Goal: Book appointment/travel/reservation

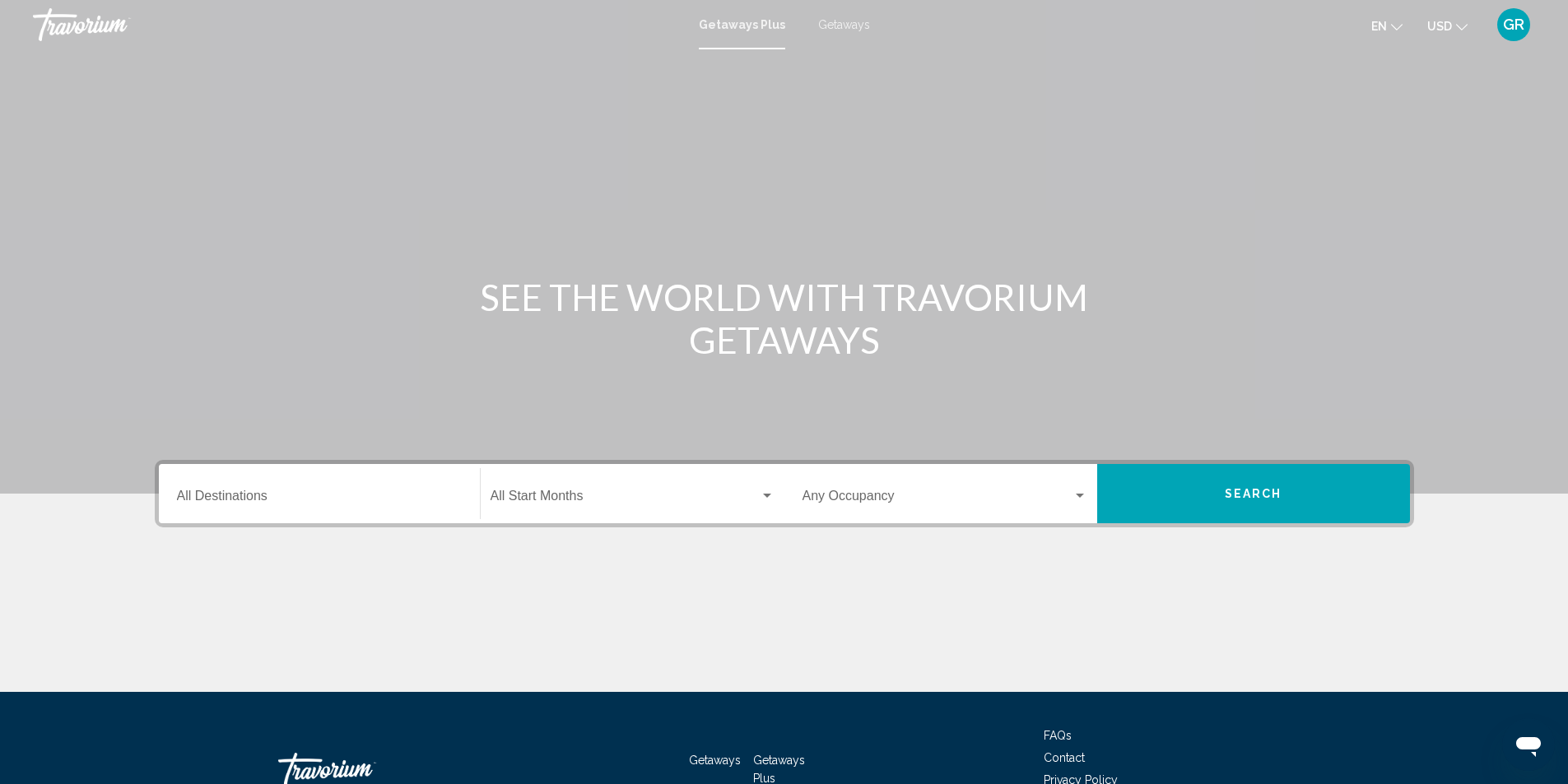
click at [232, 499] on input "Destination All Destinations" at bounding box center [319, 499] width 285 height 15
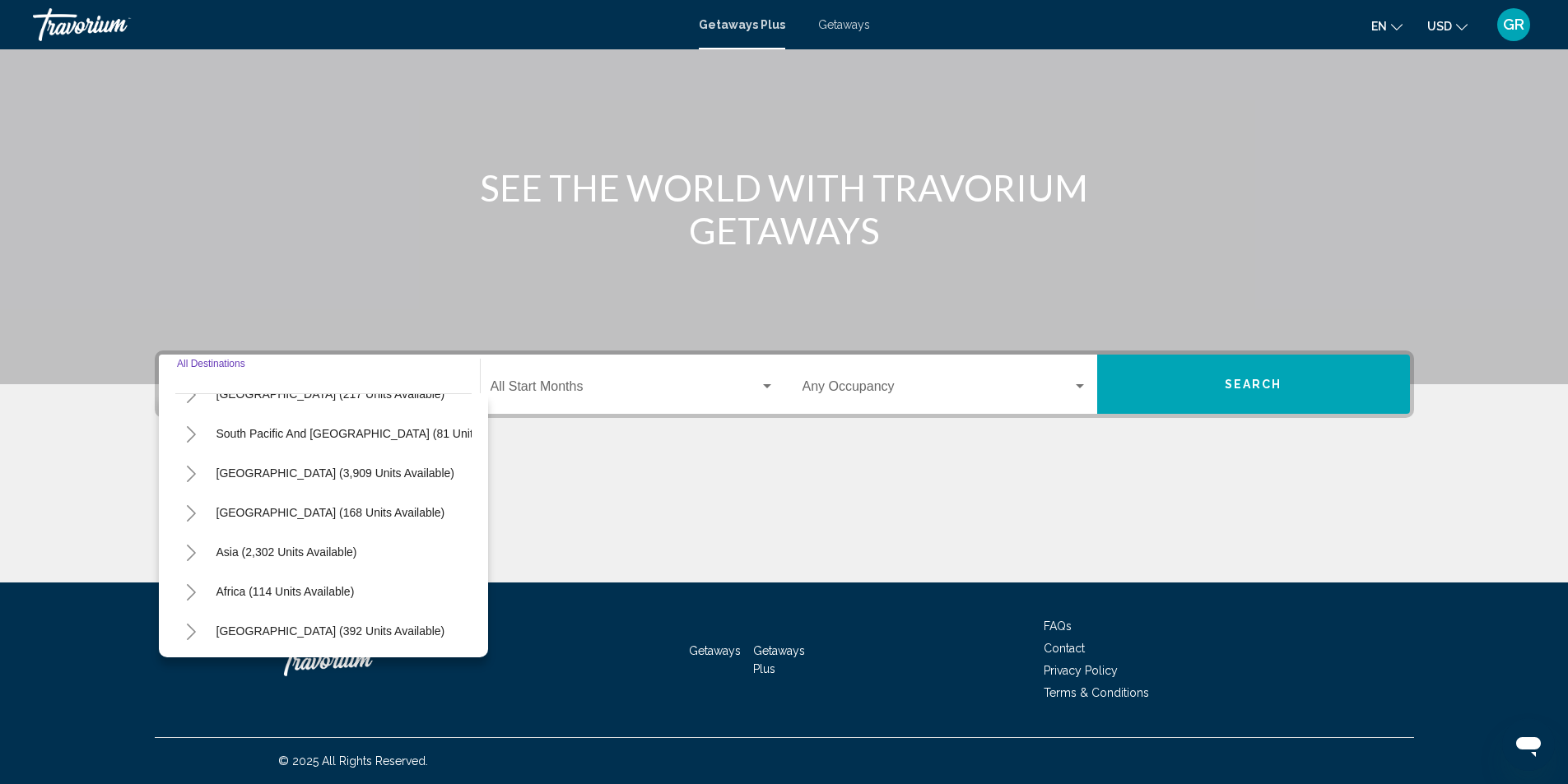
scroll to position [279, 0]
click at [192, 543] on icon "Toggle Asia (2,302 units available)" at bounding box center [191, 551] width 12 height 17
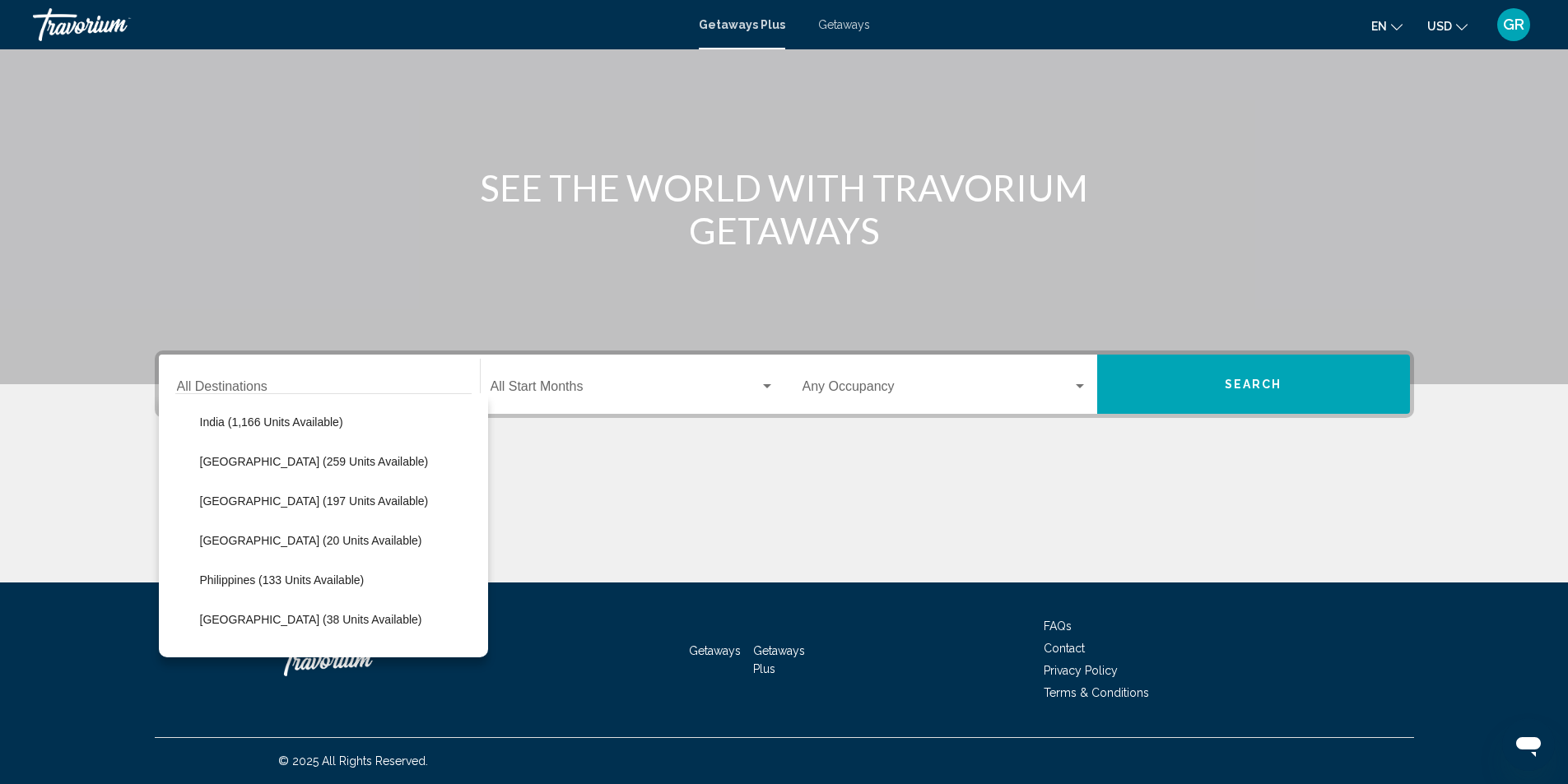
scroll to position [549, 0]
click at [235, 503] on span "[GEOGRAPHIC_DATA] (197 units available)" at bounding box center [314, 505] width 229 height 13
type input "**********"
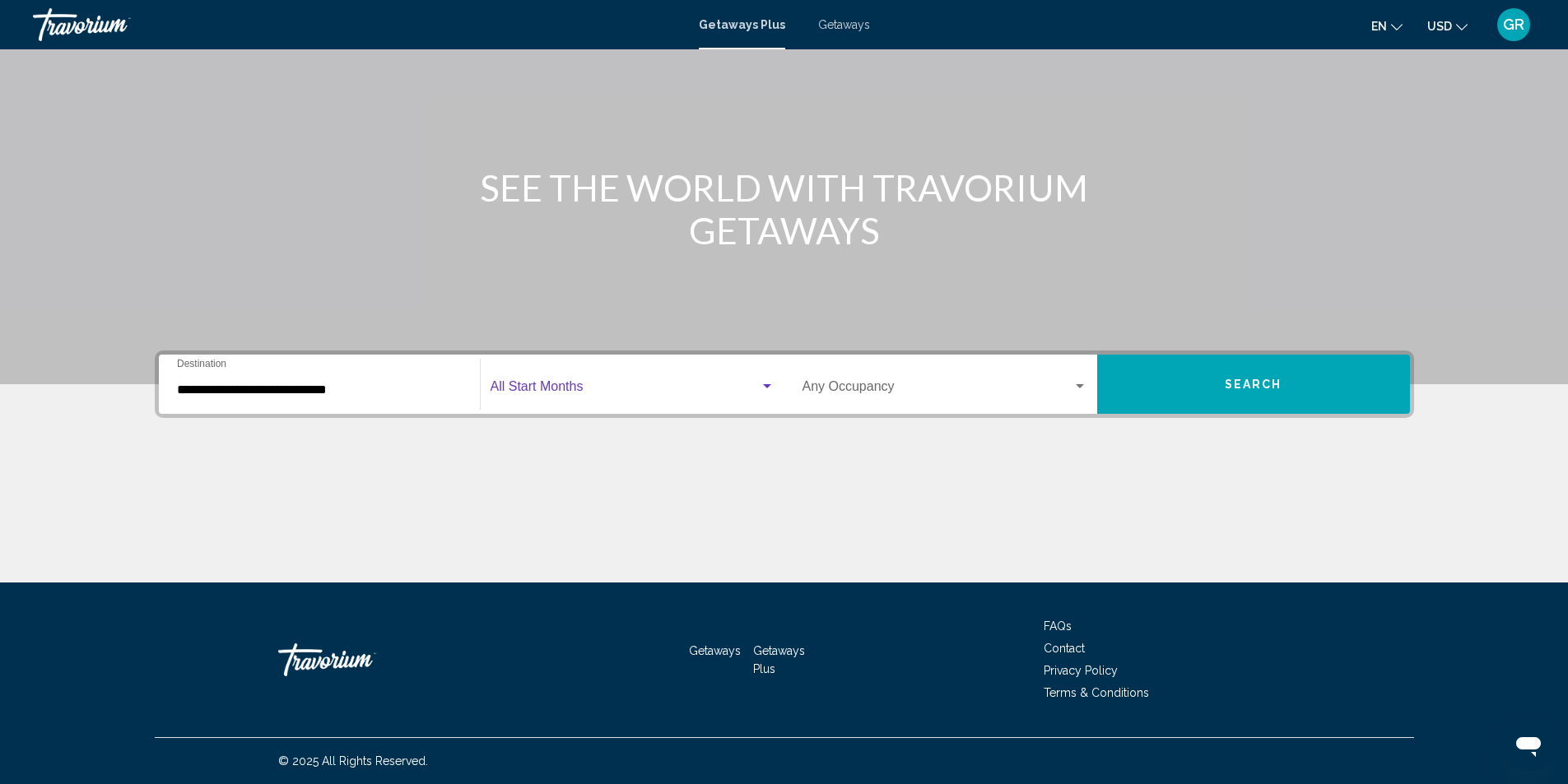
click at [585, 389] on span "Search widget" at bounding box center [625, 390] width 269 height 15
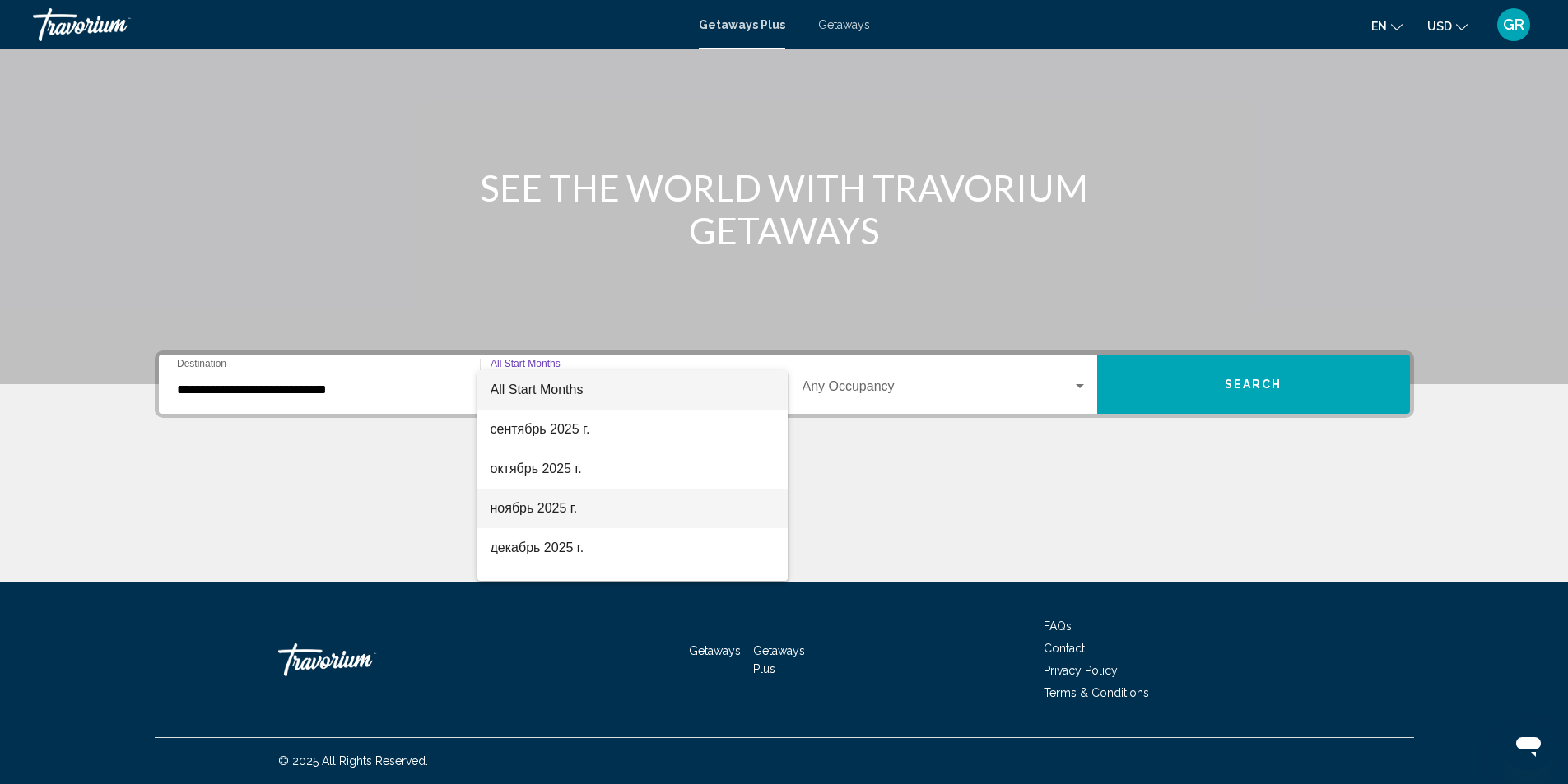
click at [550, 506] on span "ноябрь 2025 г." at bounding box center [632, 509] width 284 height 40
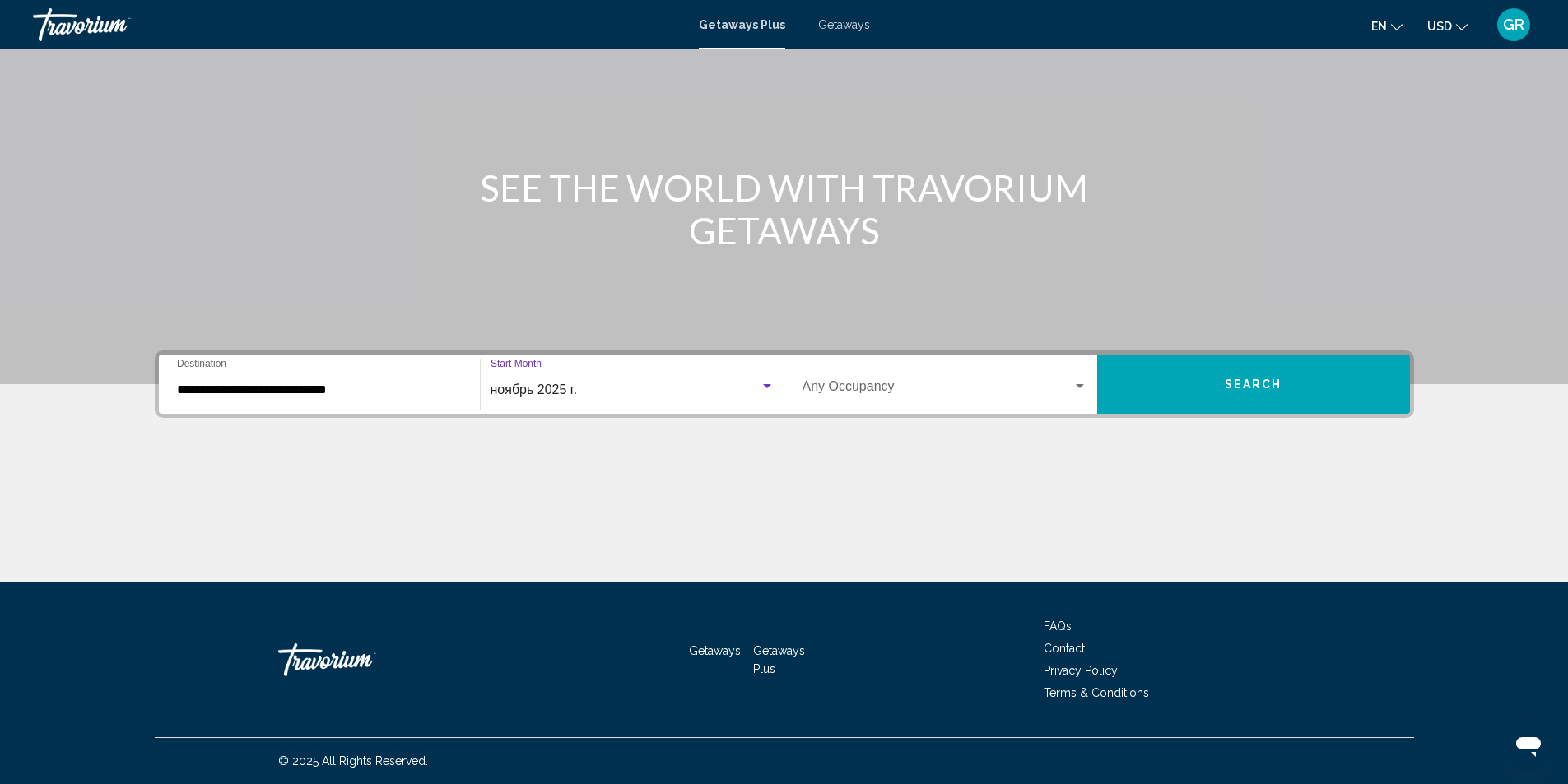
click at [1282, 377] on button "Search" at bounding box center [1253, 385] width 312 height 59
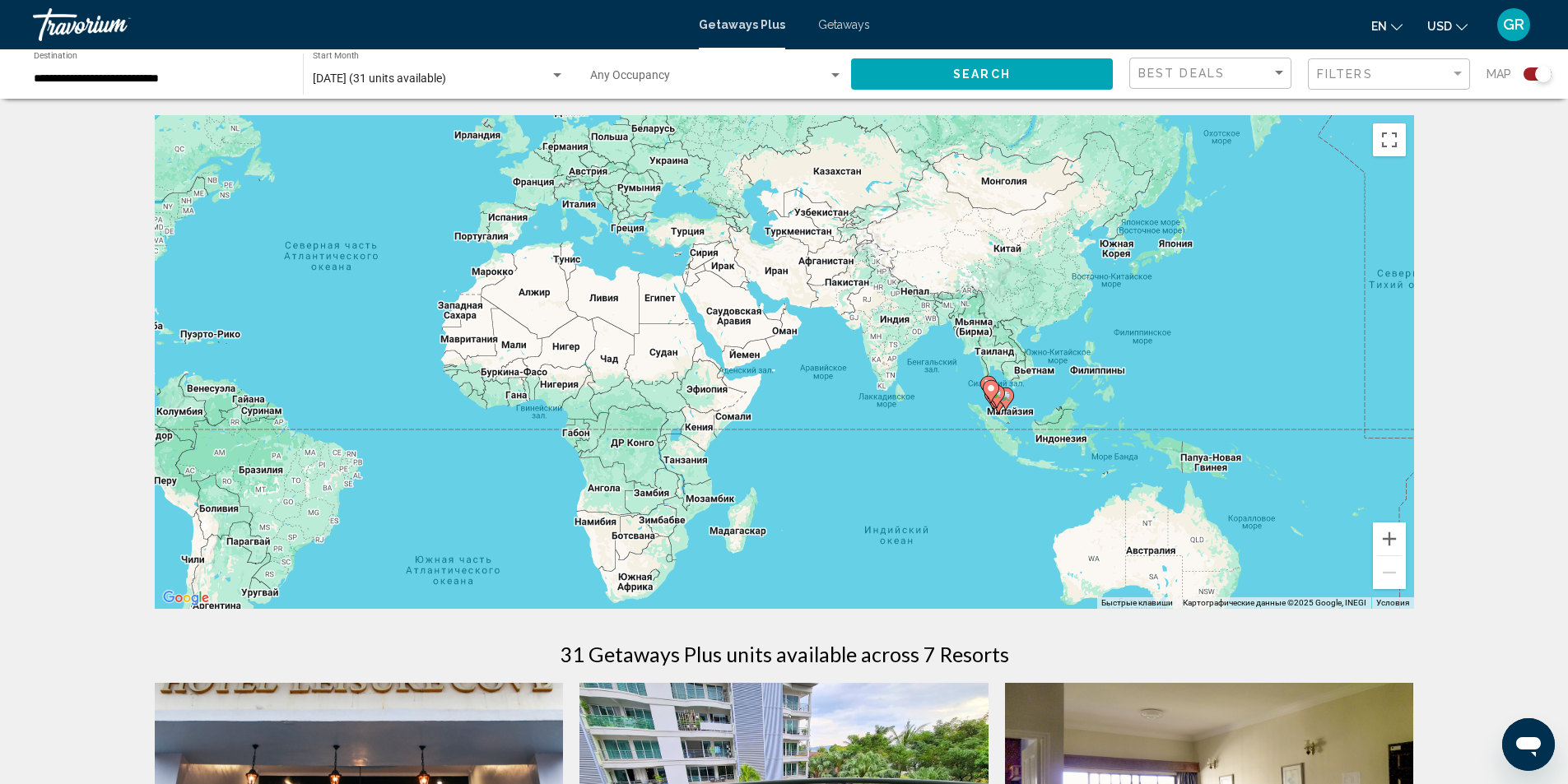
drag, startPoint x: 1291, startPoint y: 445, endPoint x: 886, endPoint y: 365, distance: 412.8
click at [886, 365] on div "Чтобы активировать перетаскивание с помощью клавиатуры, нажмите Alt + Ввод. Пос…" at bounding box center [784, 361] width 1259 height 494
click at [1393, 539] on button "Увеличить" at bounding box center [1389, 539] width 33 height 33
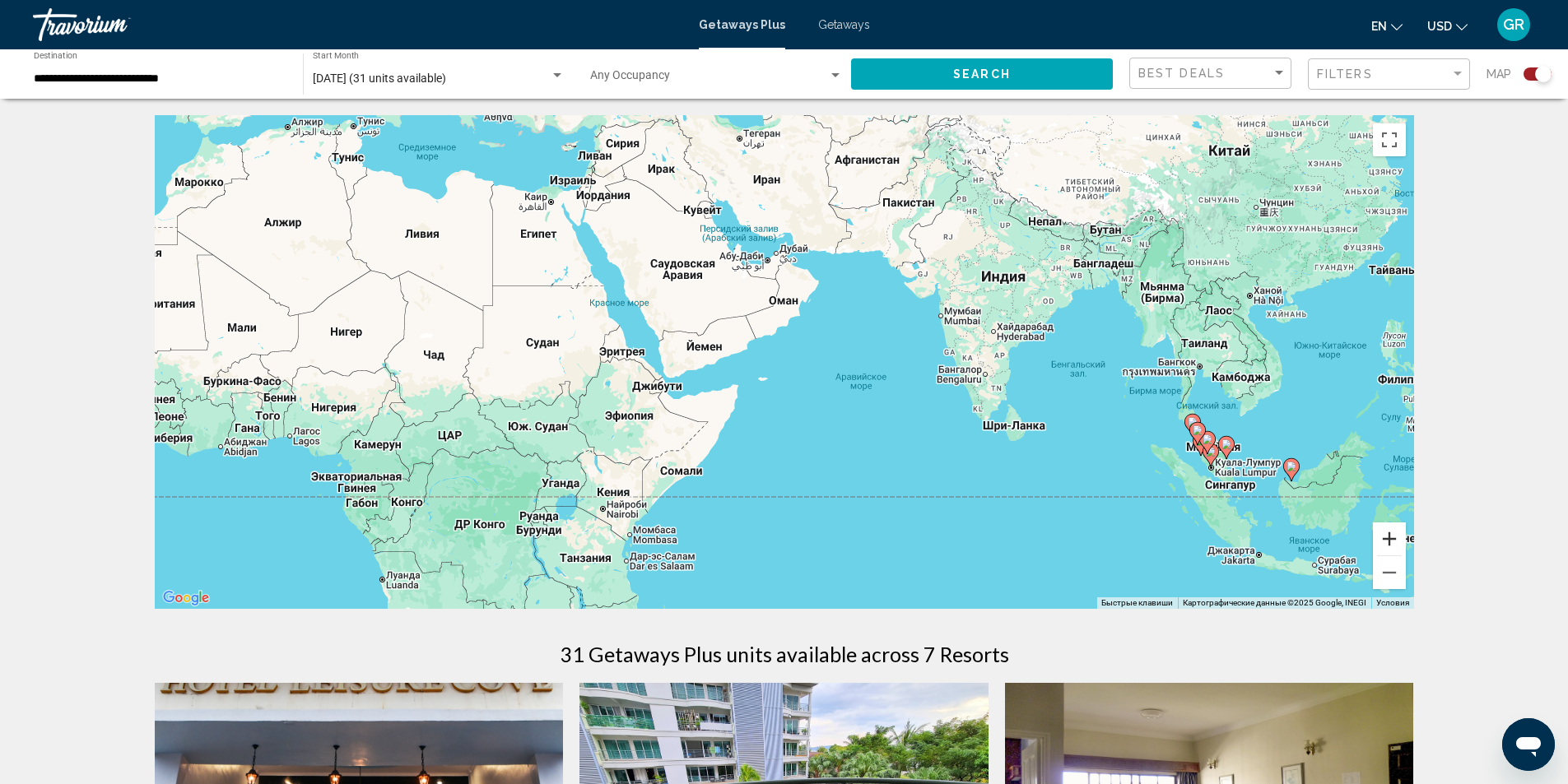
click at [1394, 539] on button "Увеличить" at bounding box center [1389, 539] width 33 height 33
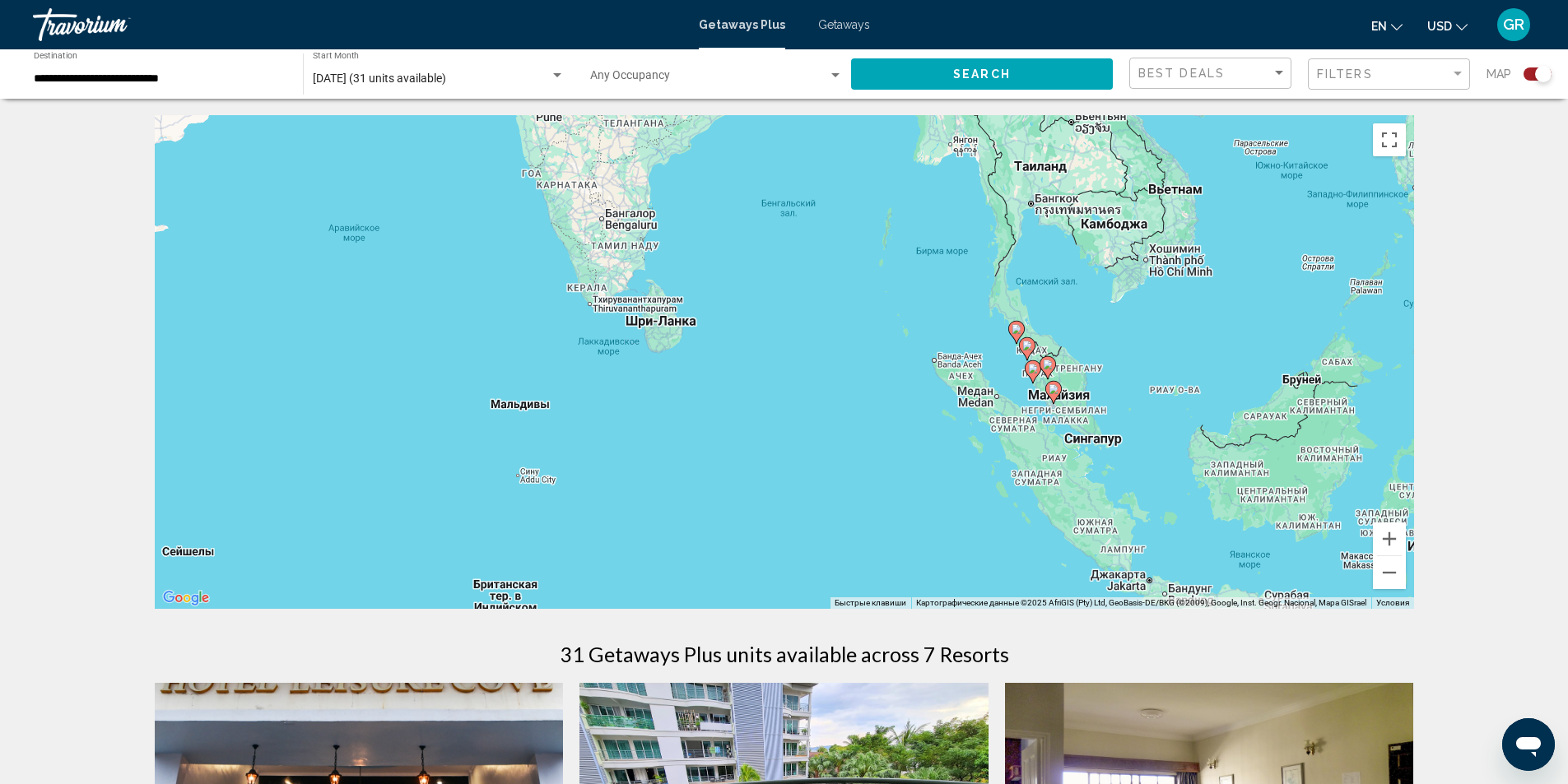
drag, startPoint x: 1300, startPoint y: 441, endPoint x: 712, endPoint y: 271, distance: 612.1
click at [712, 271] on div "Чтобы активировать перетаскивание с помощью клавиатуры, нажмите Alt + Ввод. Пос…" at bounding box center [784, 361] width 1259 height 494
click at [1386, 546] on button "Увеличить" at bounding box center [1389, 539] width 33 height 33
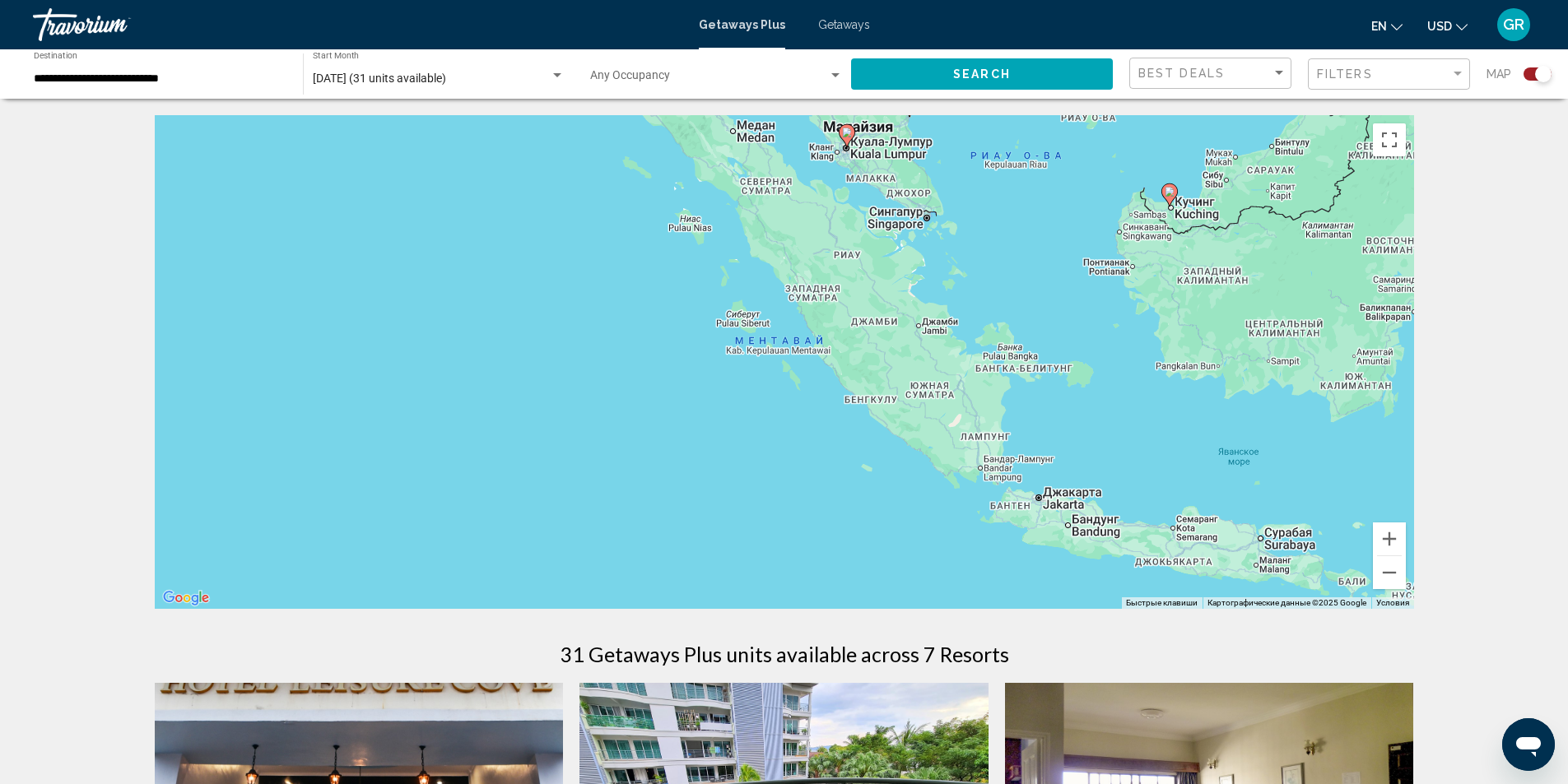
drag, startPoint x: 1073, startPoint y: 464, endPoint x: 614, endPoint y: 171, distance: 544.5
click at [614, 171] on div "Чтобы активировать перетаскивание с помощью клавиатуры, нажмите Alt + Ввод. Пос…" at bounding box center [784, 361] width 1259 height 494
click at [225, 87] on div "**********" at bounding box center [159, 74] width 253 height 45
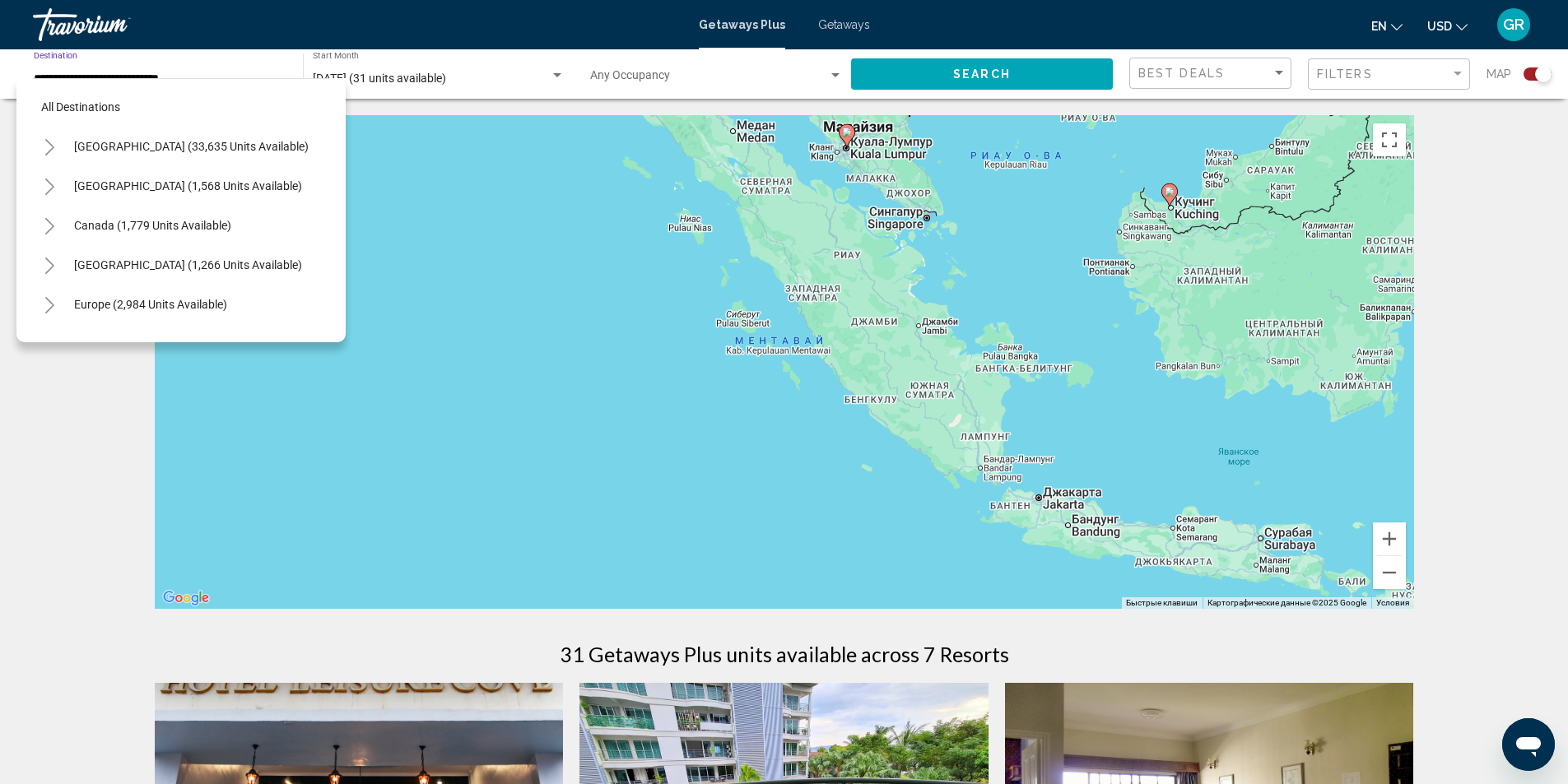
scroll to position [539, 0]
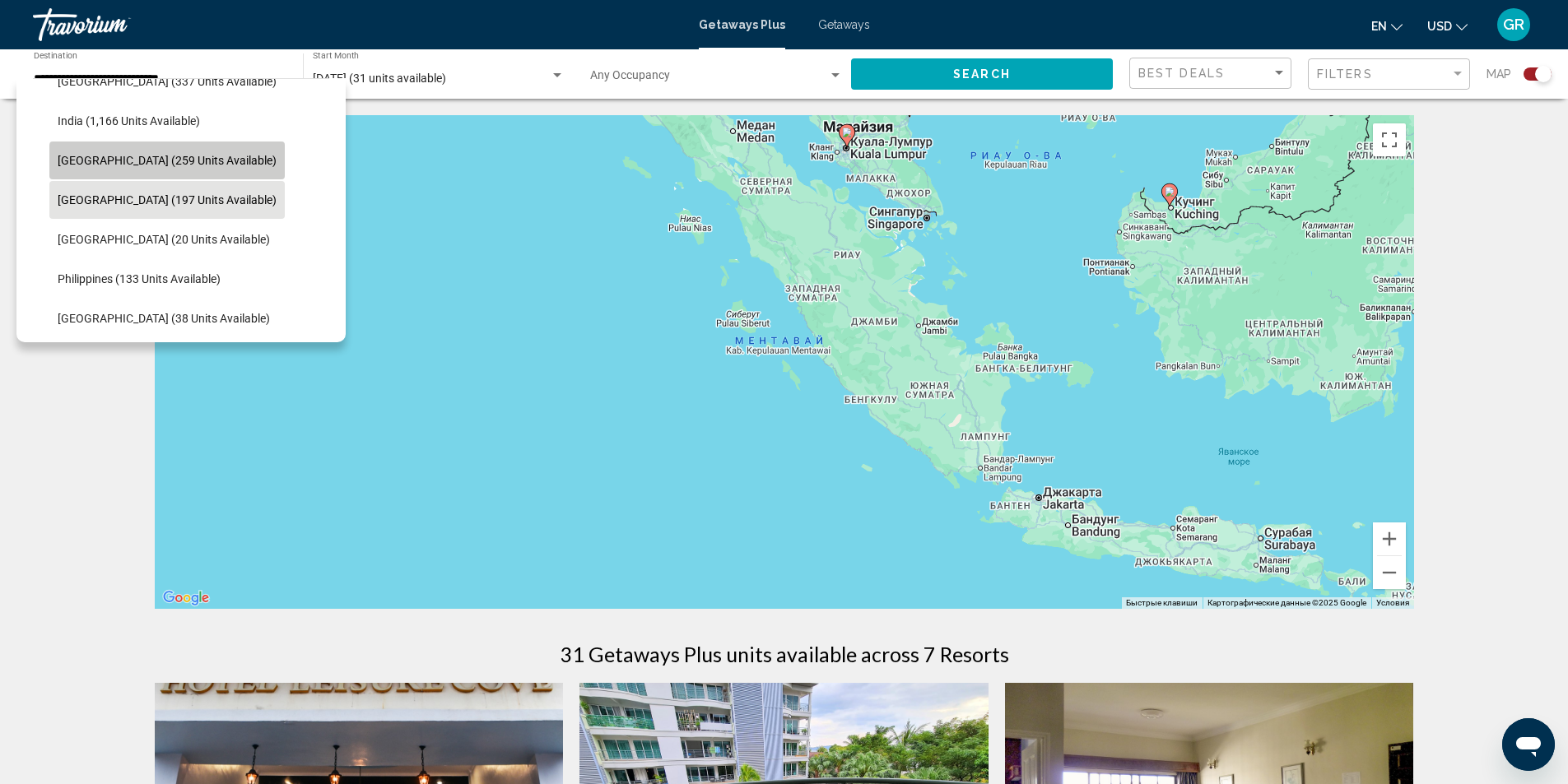
click at [187, 166] on span "[GEOGRAPHIC_DATA] (259 units available)" at bounding box center [167, 160] width 219 height 13
type input "**********"
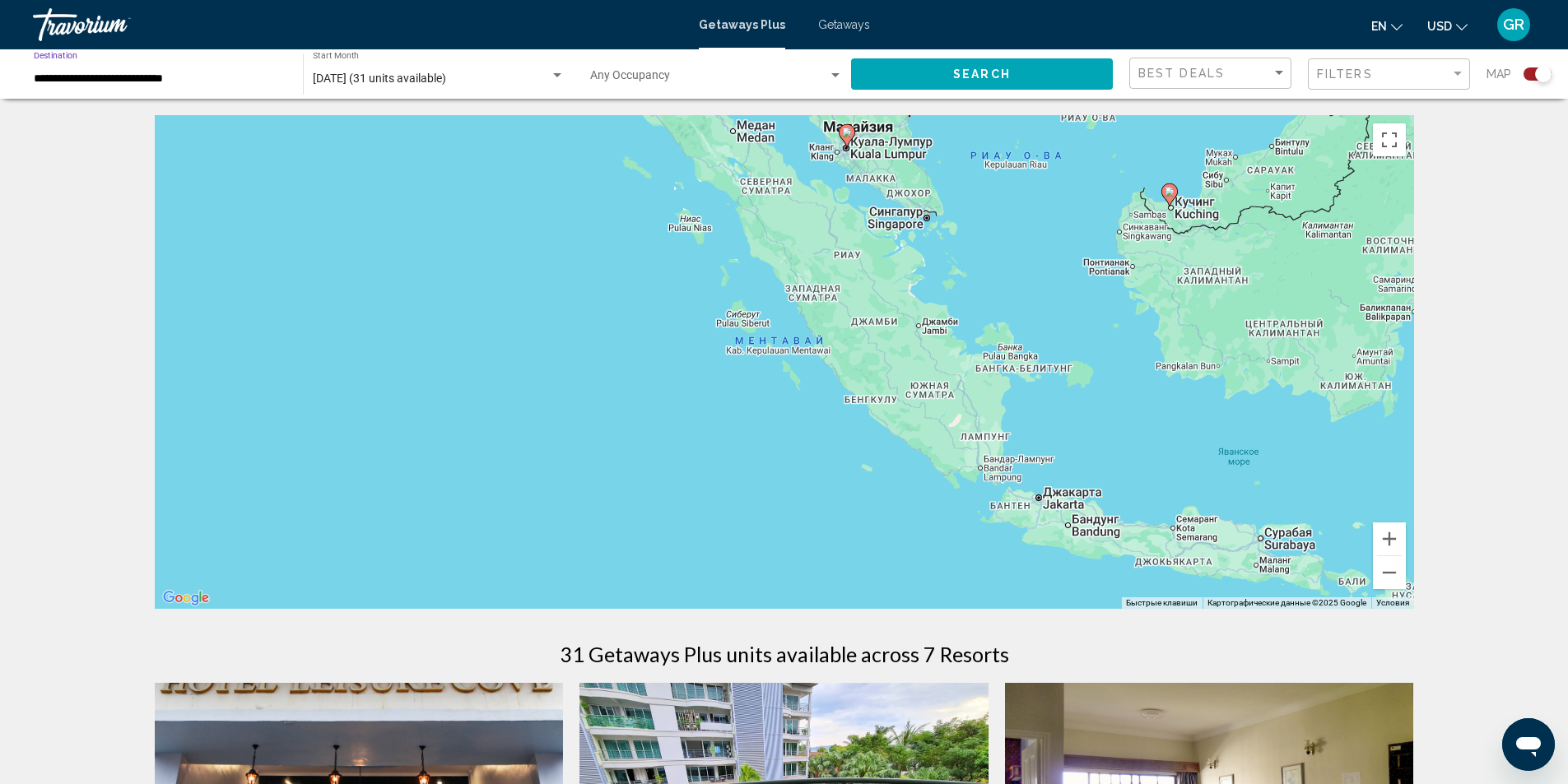
click at [1069, 73] on button "Search" at bounding box center [981, 73] width 261 height 31
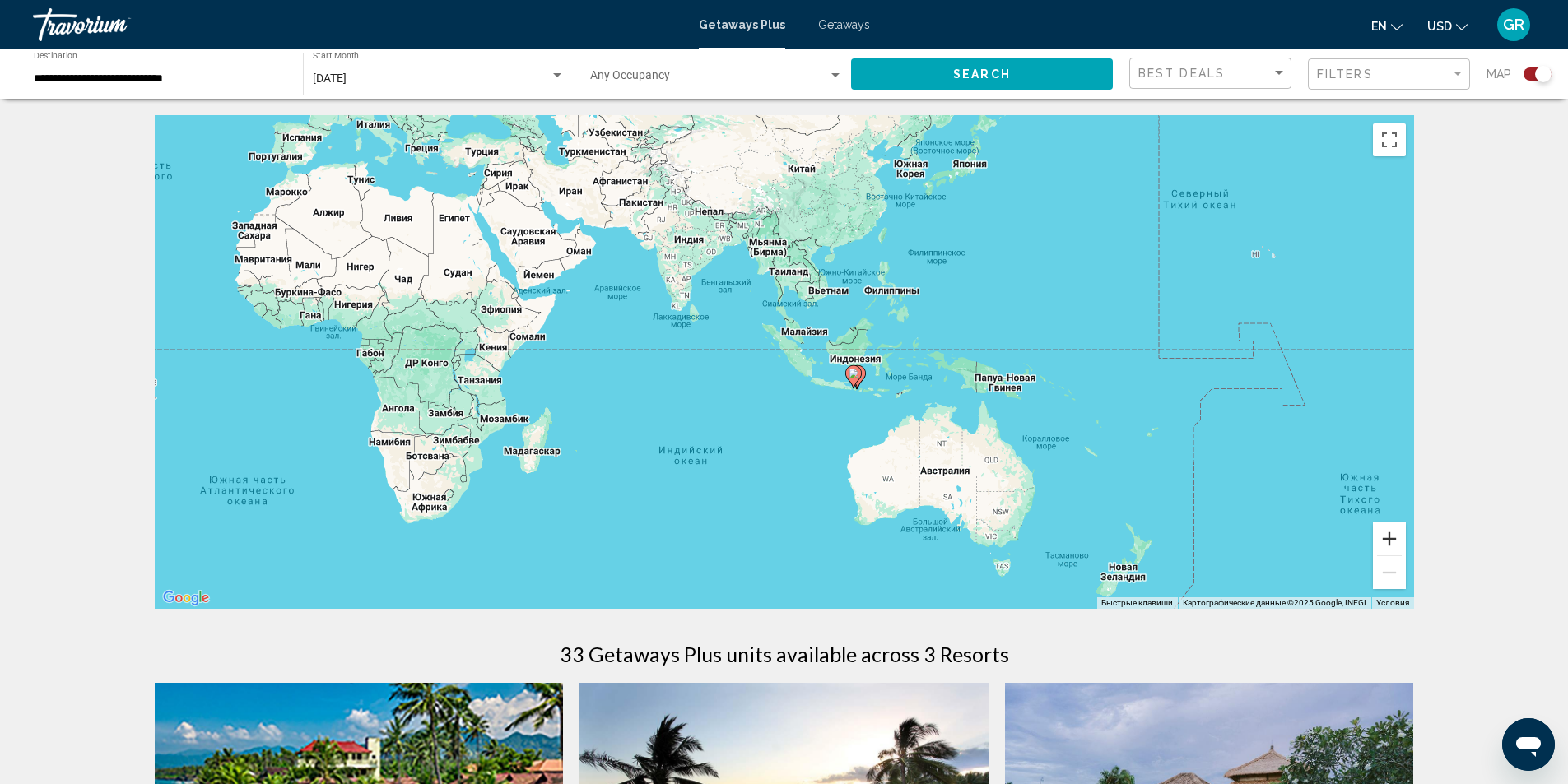
click at [1388, 538] on button "Увеличить" at bounding box center [1389, 539] width 33 height 33
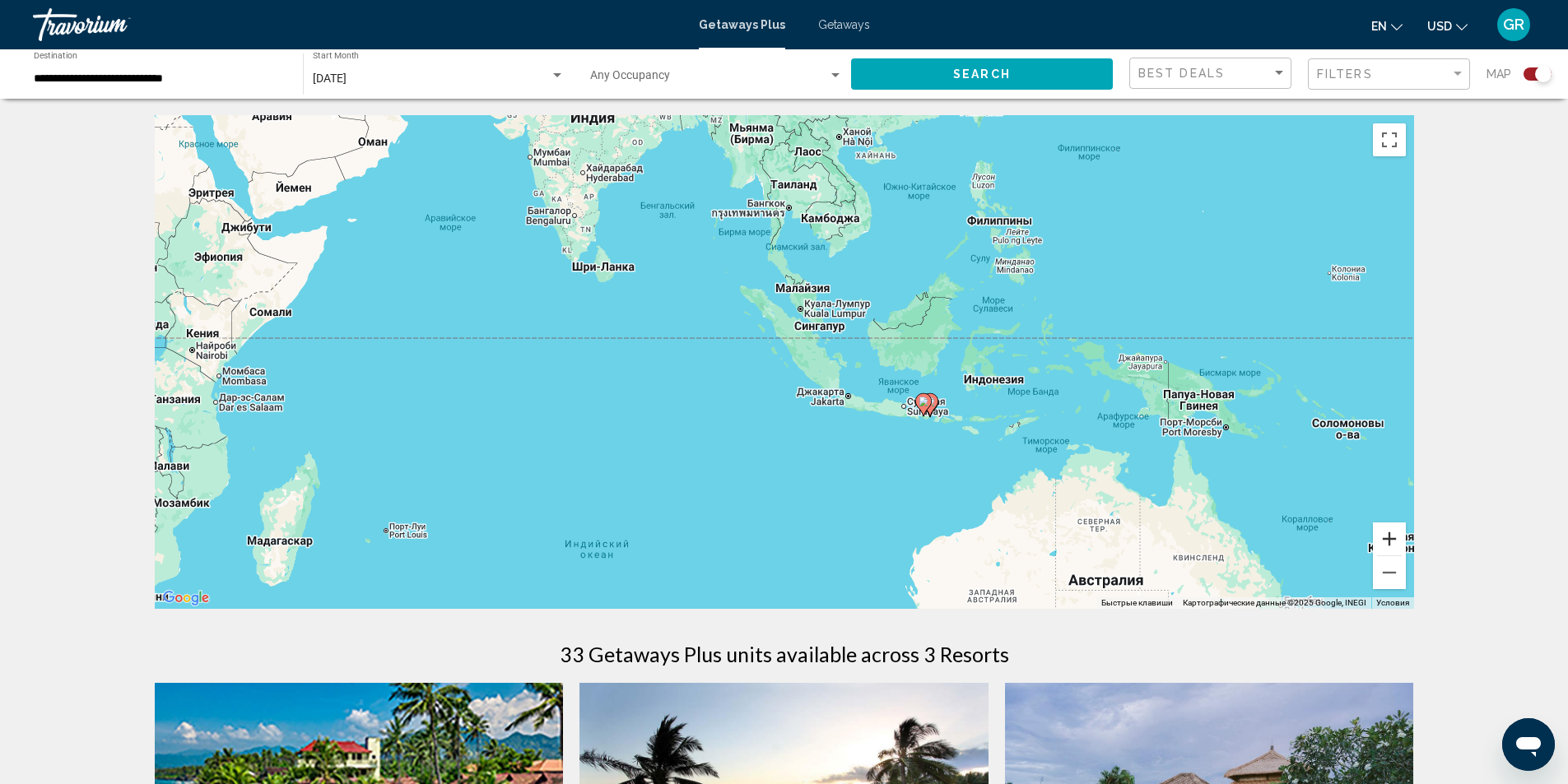
click at [1388, 537] on button "Увеличить" at bounding box center [1389, 539] width 33 height 33
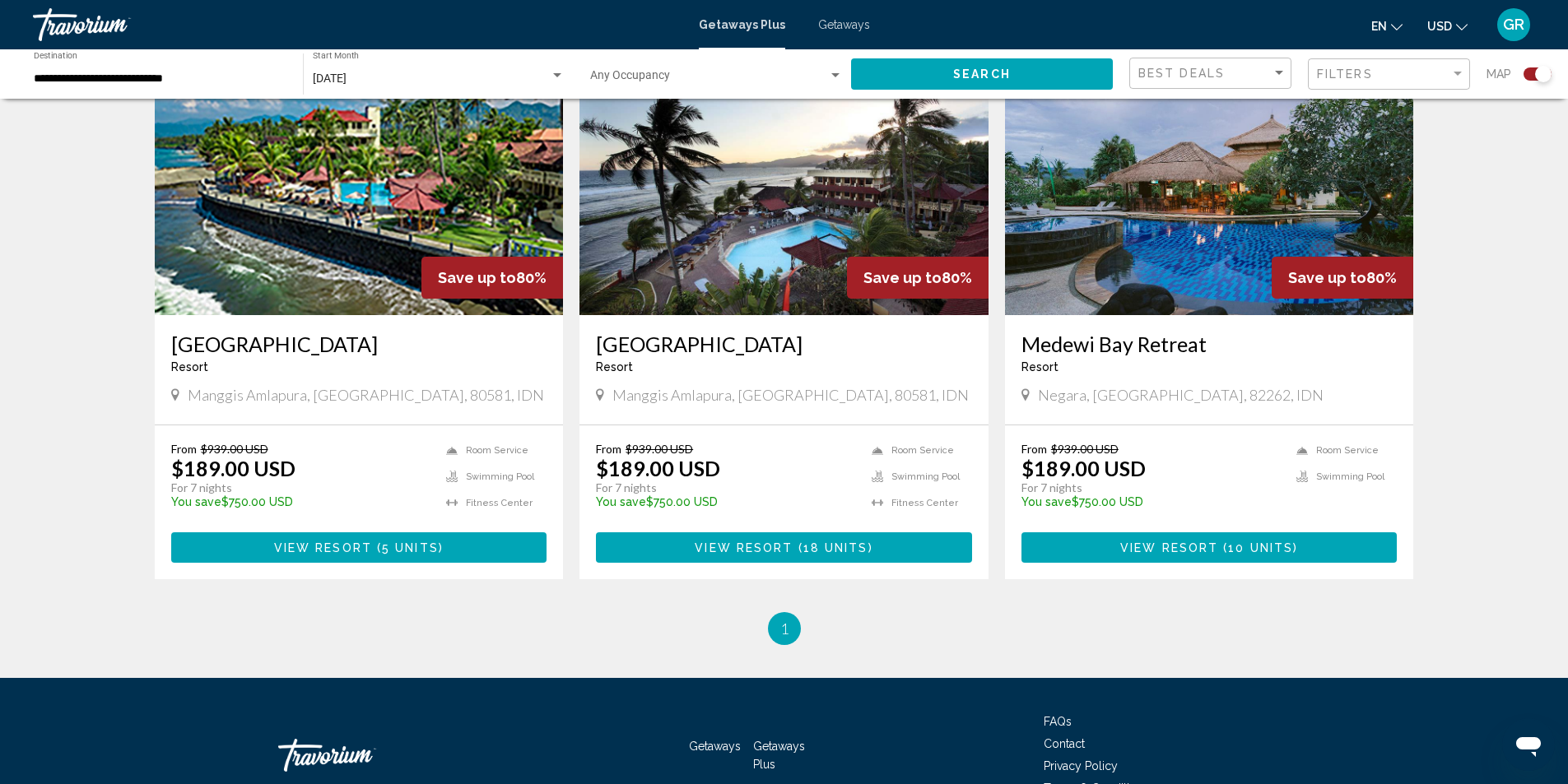
scroll to position [658, 0]
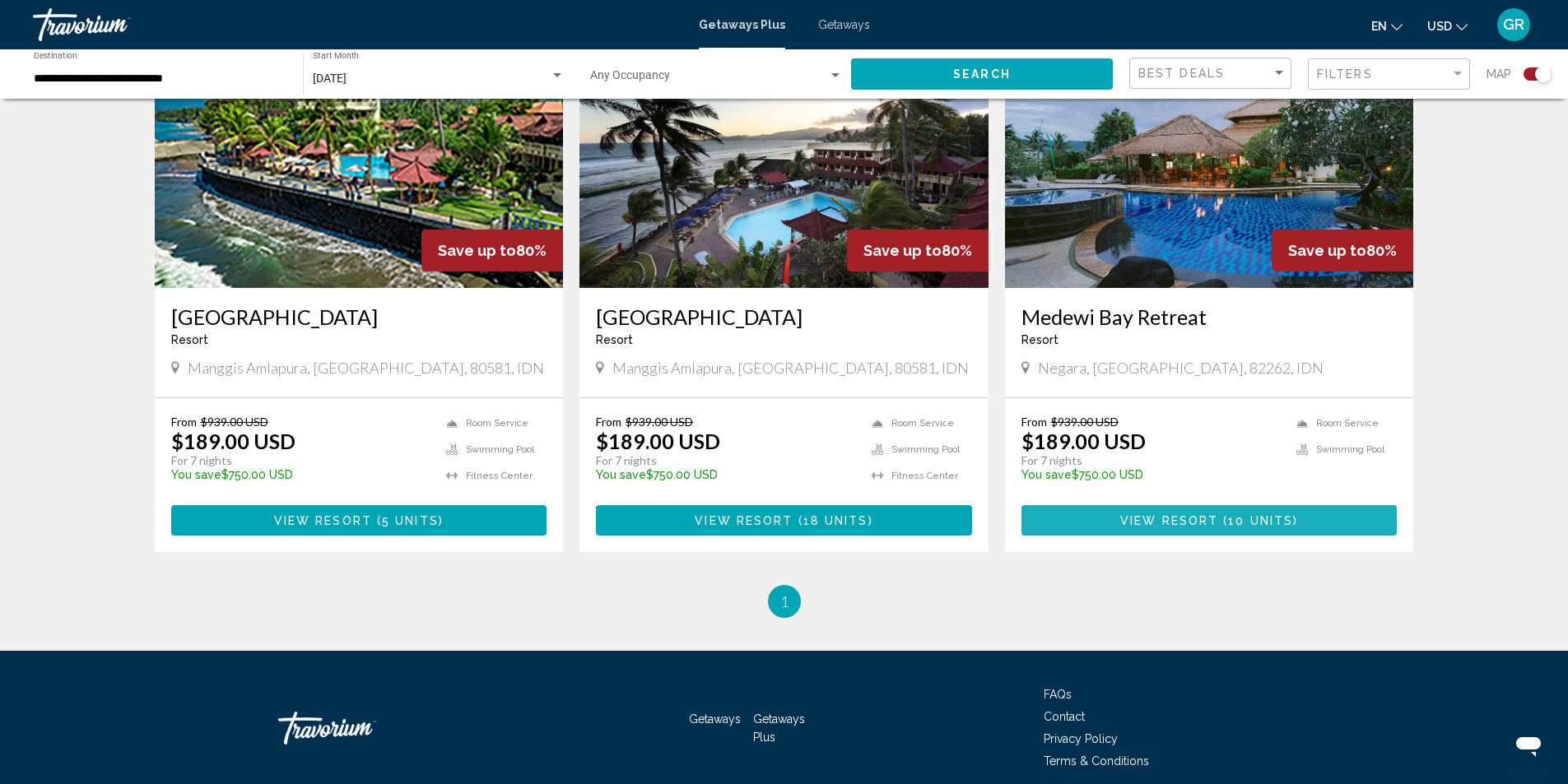
click at [1208, 515] on span "View Resort" at bounding box center [1170, 521] width 98 height 13
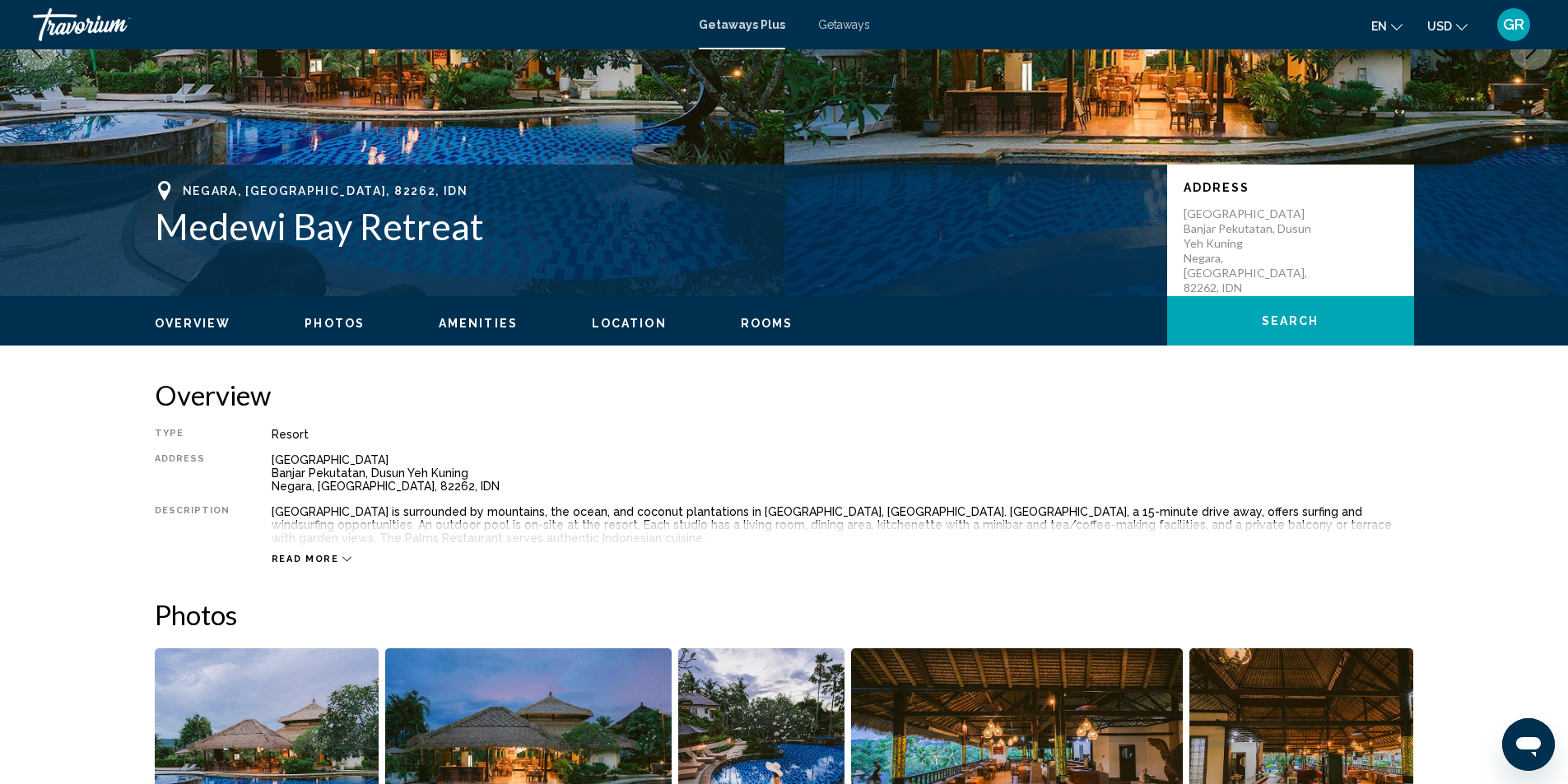
scroll to position [329, 0]
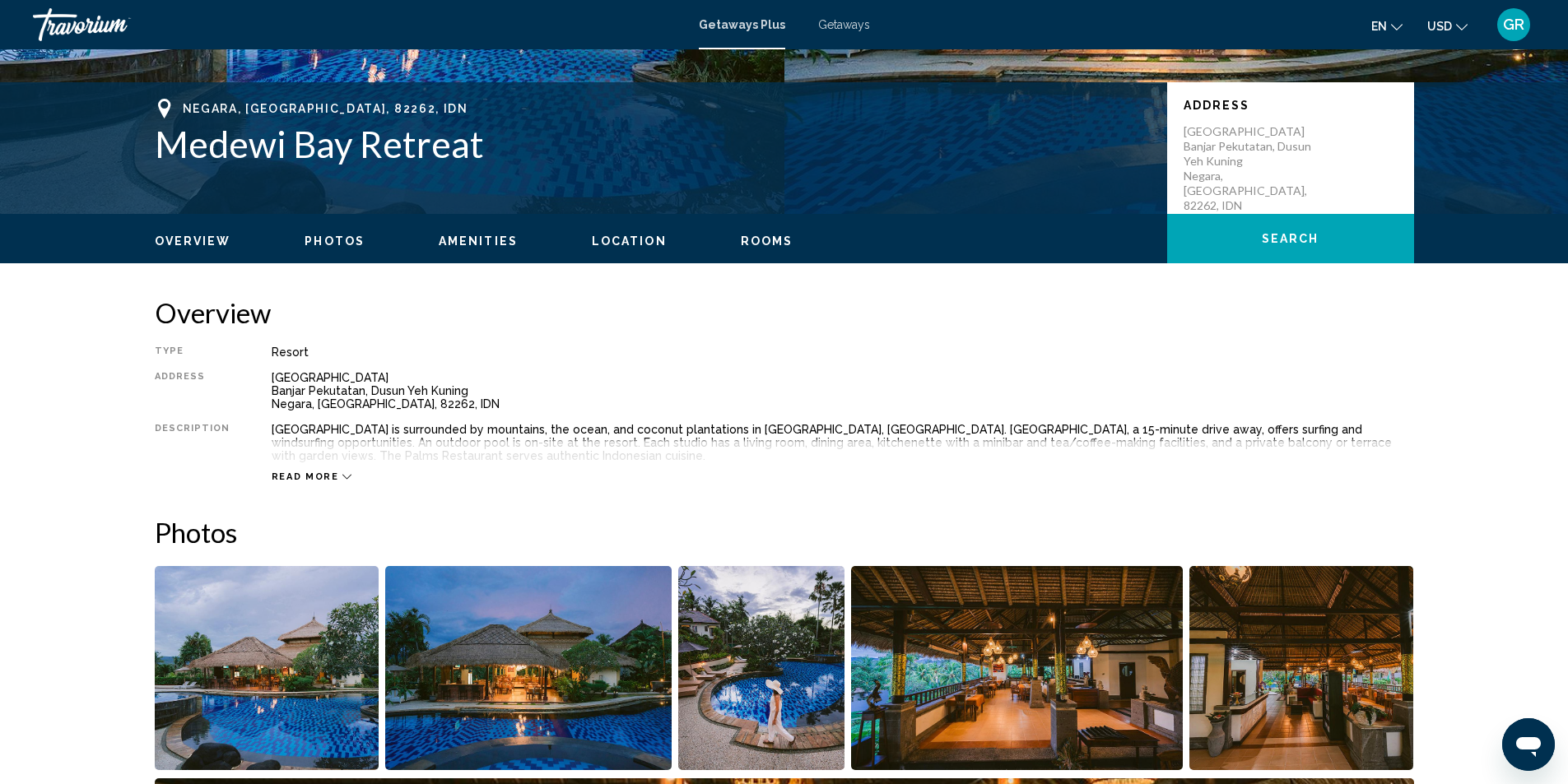
click at [284, 477] on span "Read more" at bounding box center [305, 477] width 68 height 11
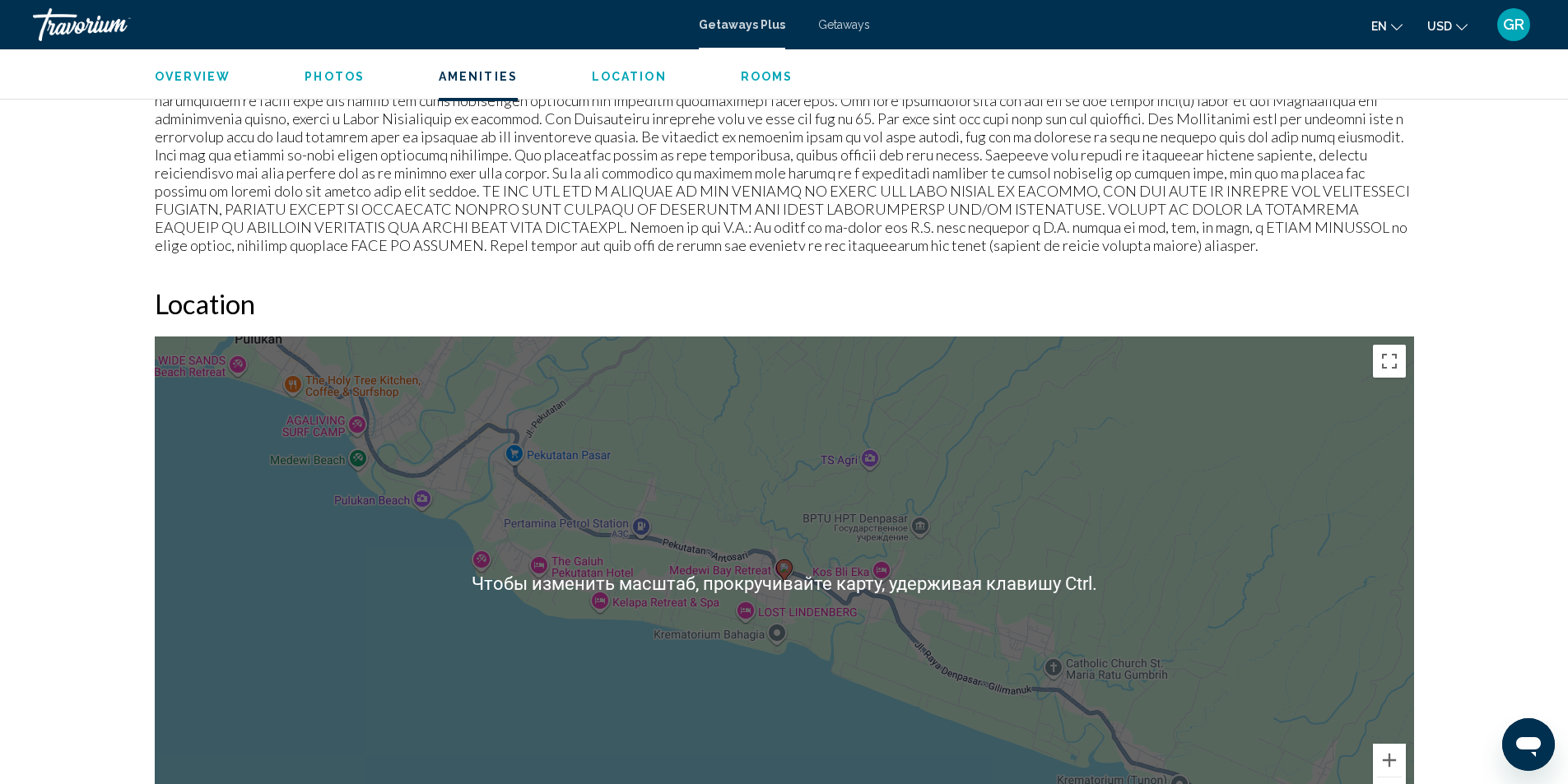
scroll to position [1811, 0]
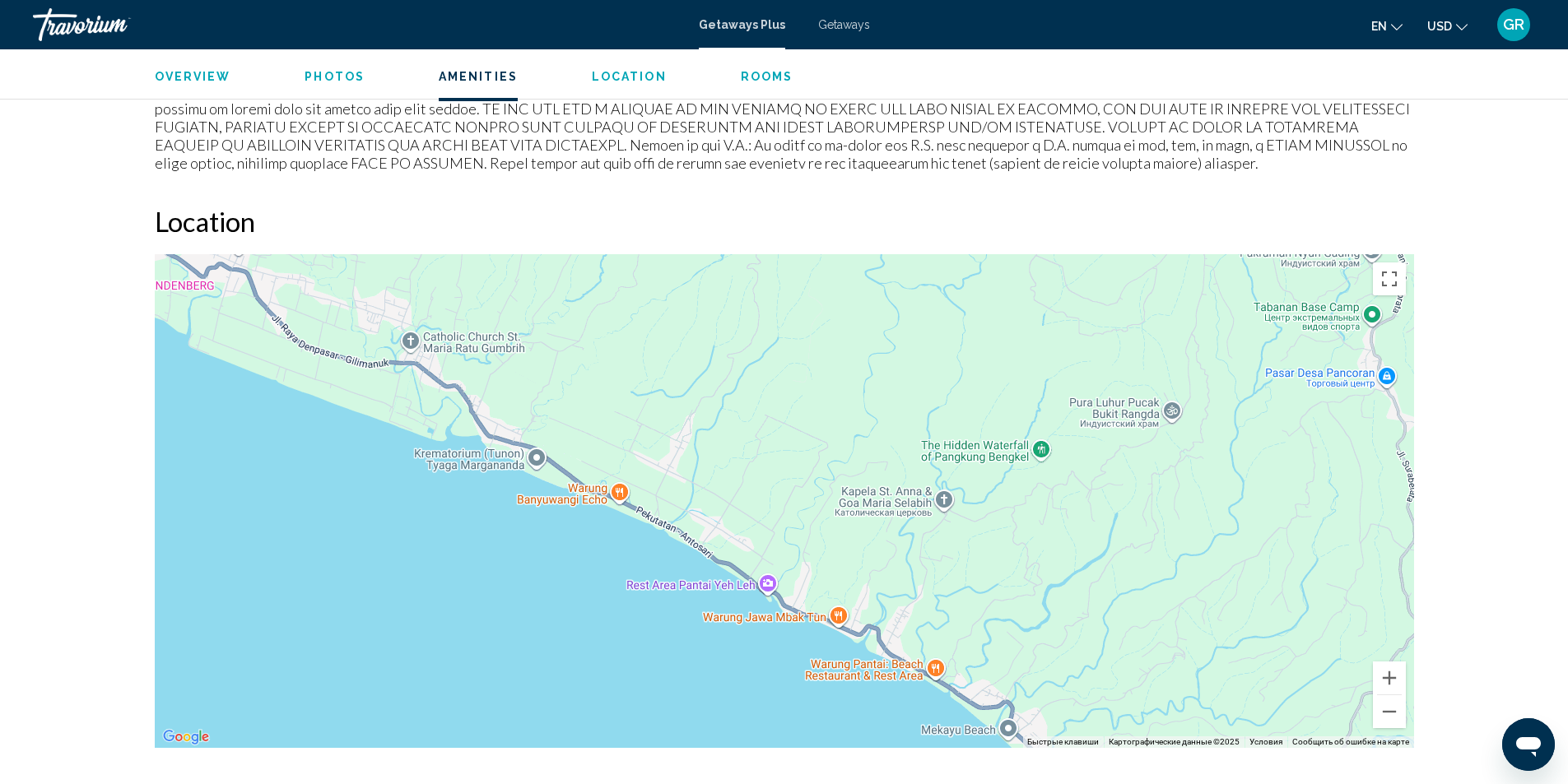
drag, startPoint x: 1285, startPoint y: 565, endPoint x: 641, endPoint y: 320, distance: 689.0
click at [641, 320] on div "Чтобы активировать перетаскивание с помощью клавиатуры, нажмите Alt + Ввод. Пос…" at bounding box center [784, 500] width 1259 height 494
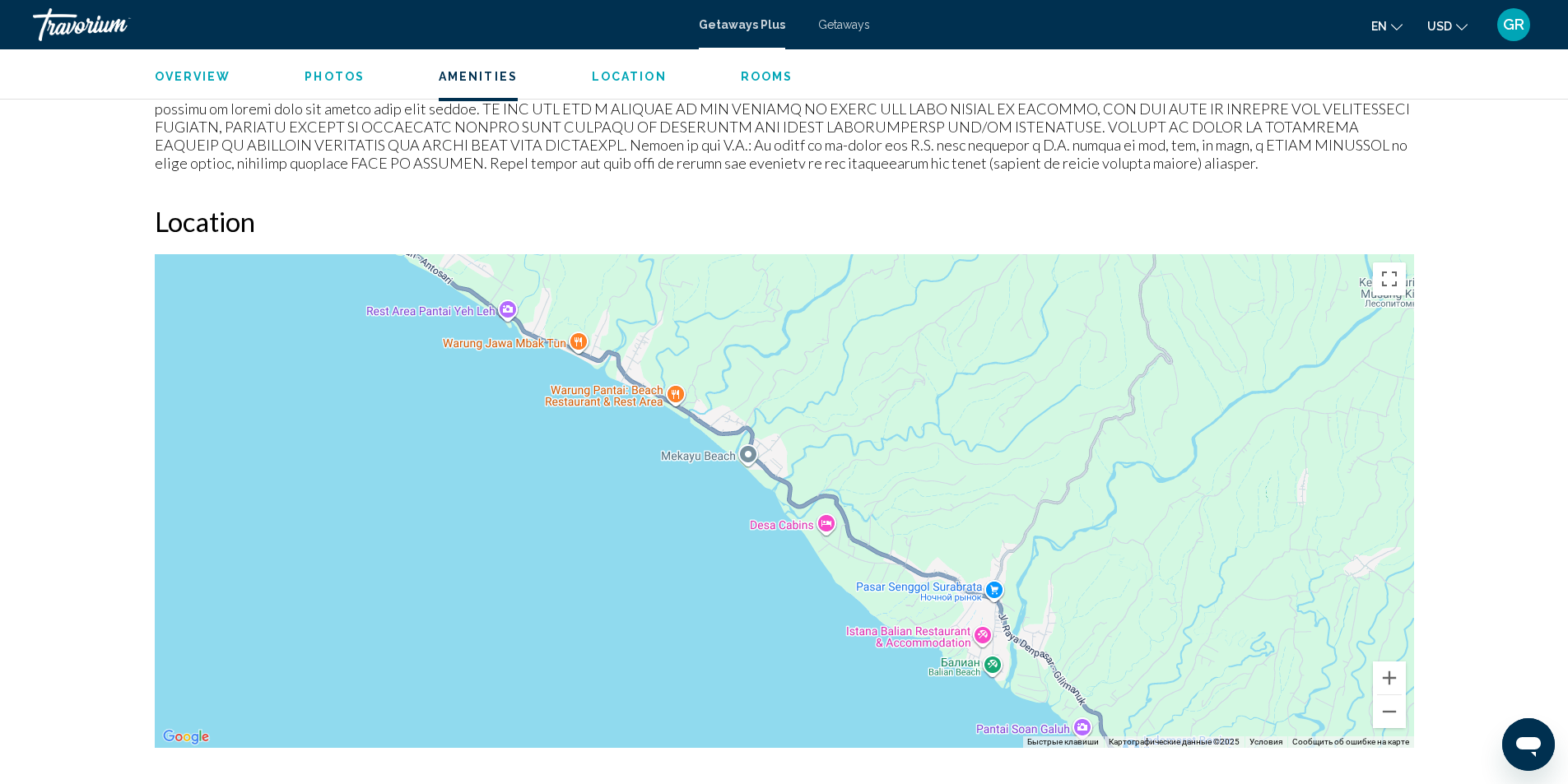
drag, startPoint x: 1343, startPoint y: 558, endPoint x: 1081, endPoint y: 284, distance: 379.1
click at [1081, 284] on div "Чтобы активировать перетаскивание с помощью клавиатуры, нажмите Alt + Ввод. Пос…" at bounding box center [784, 500] width 1259 height 494
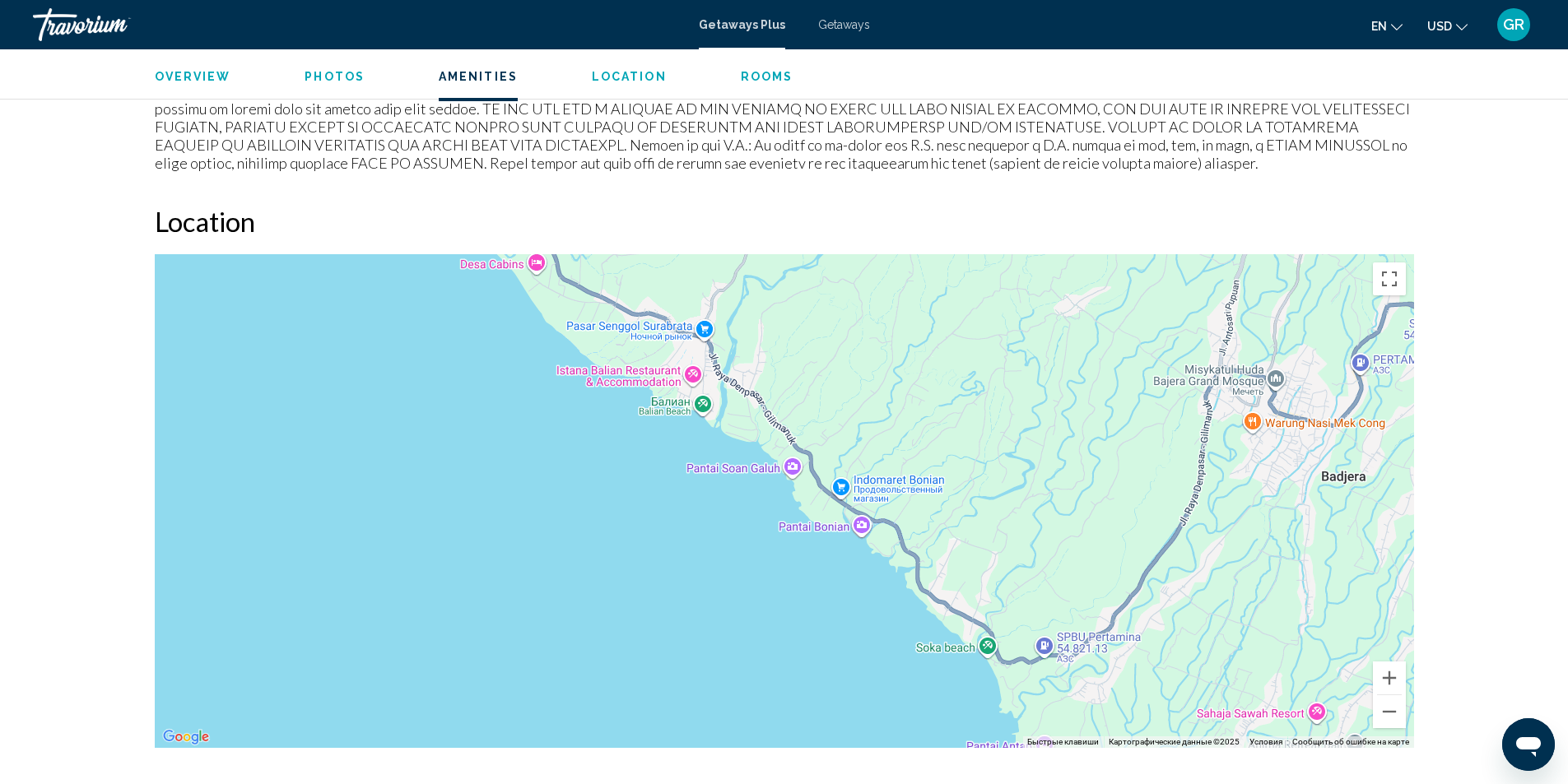
drag, startPoint x: 1312, startPoint y: 626, endPoint x: 1022, endPoint y: 363, distance: 391.5
click at [1022, 363] on div "Main content" at bounding box center [784, 500] width 1259 height 494
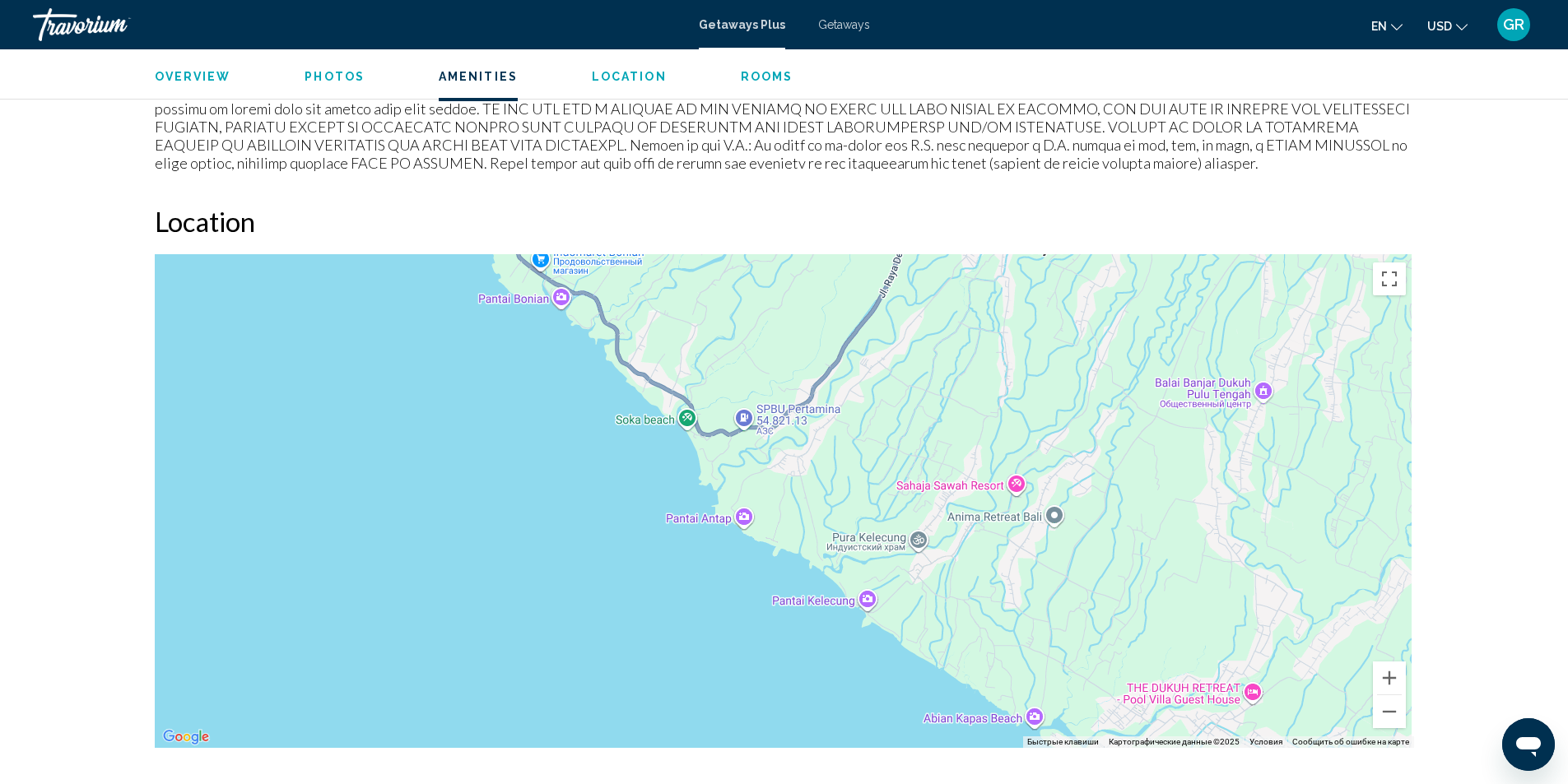
drag, startPoint x: 1321, startPoint y: 597, endPoint x: 1018, endPoint y: 368, distance: 379.8
click at [1018, 368] on div "Main content" at bounding box center [784, 500] width 1259 height 494
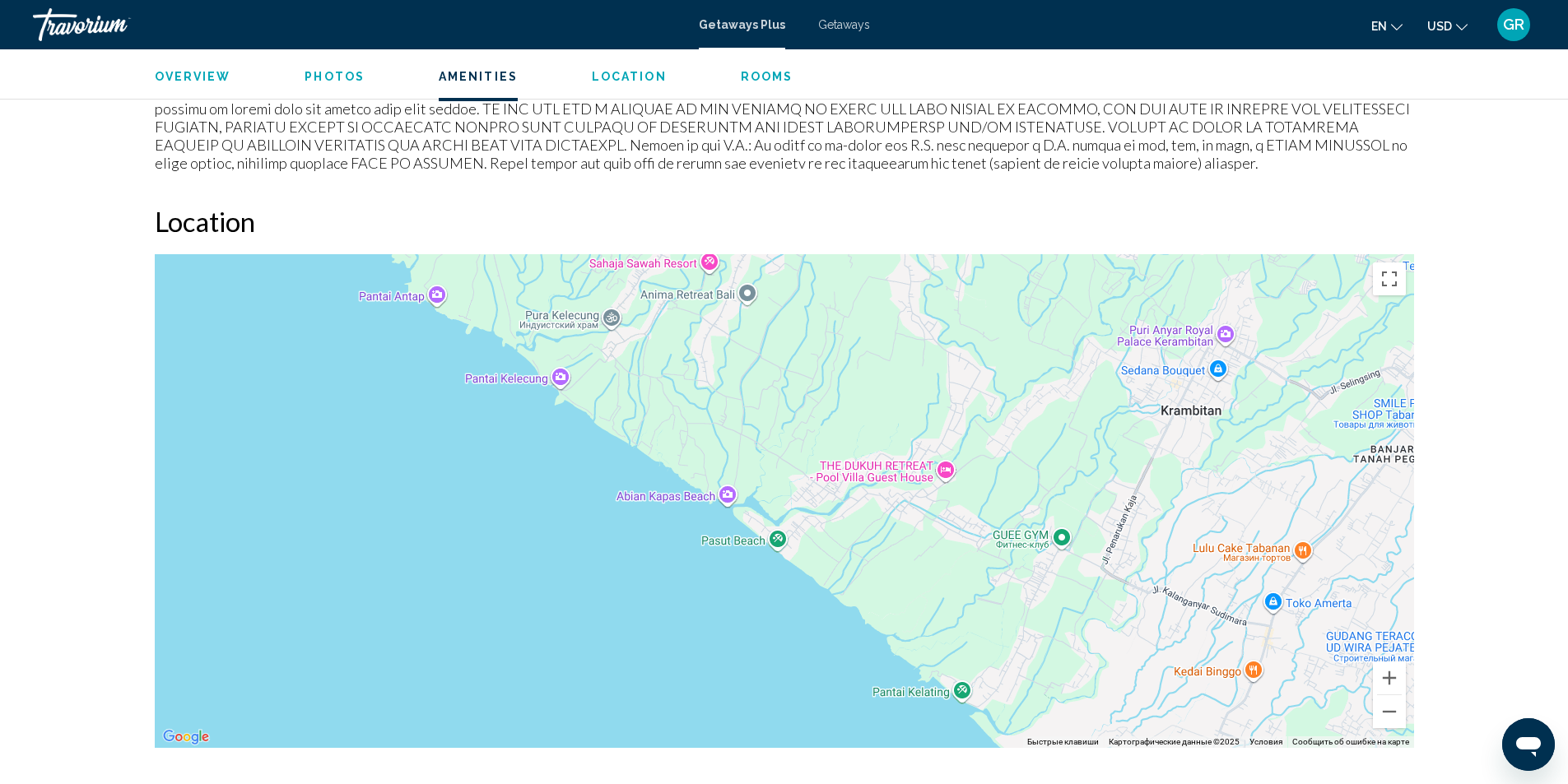
drag, startPoint x: 1338, startPoint y: 637, endPoint x: 1031, endPoint y: 413, distance: 380.0
click at [1031, 413] on div "Main content" at bounding box center [784, 500] width 1259 height 494
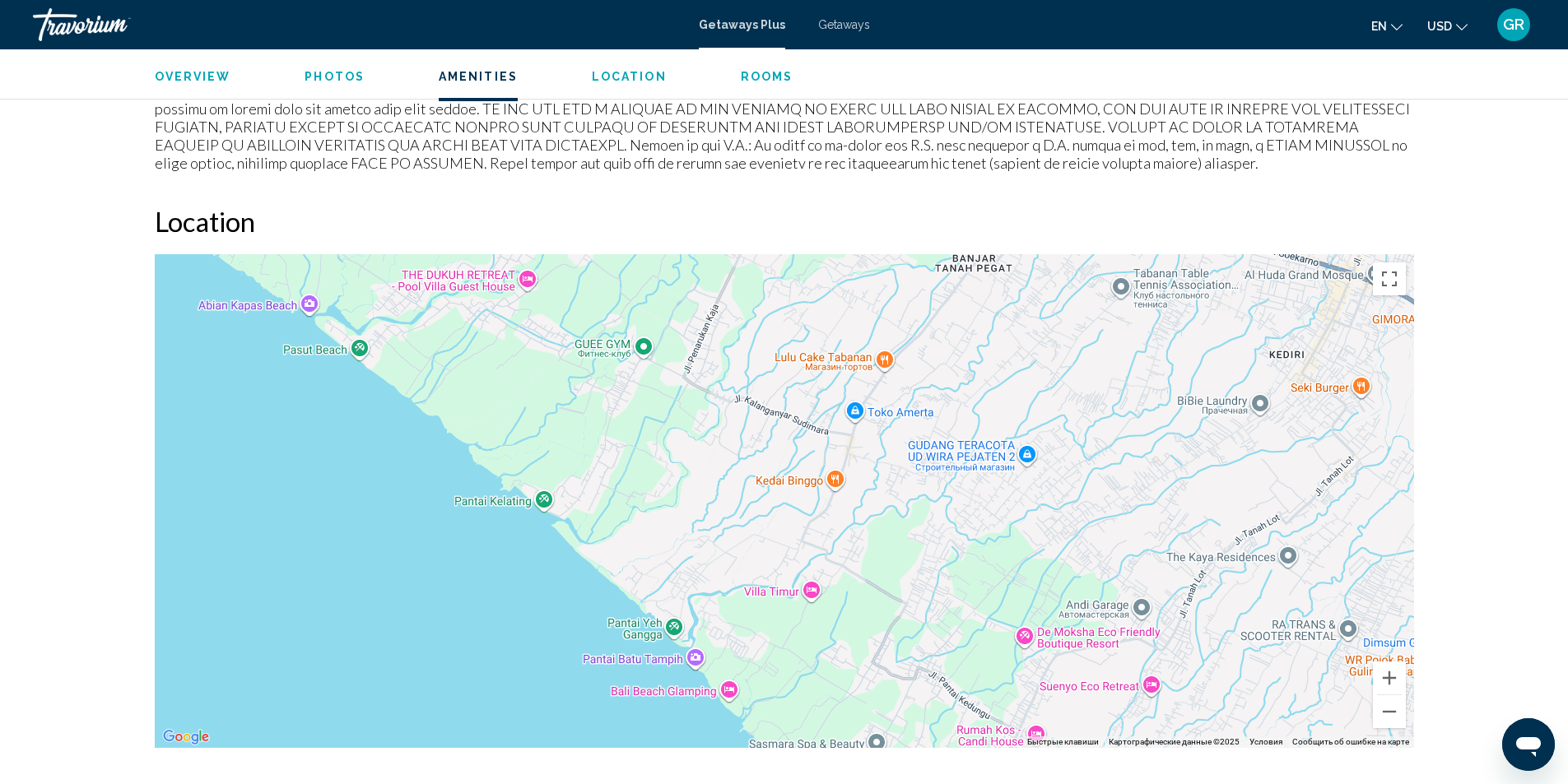
drag, startPoint x: 1301, startPoint y: 675, endPoint x: 881, endPoint y: 482, distance: 462.2
click at [881, 482] on div "Main content" at bounding box center [784, 500] width 1259 height 494
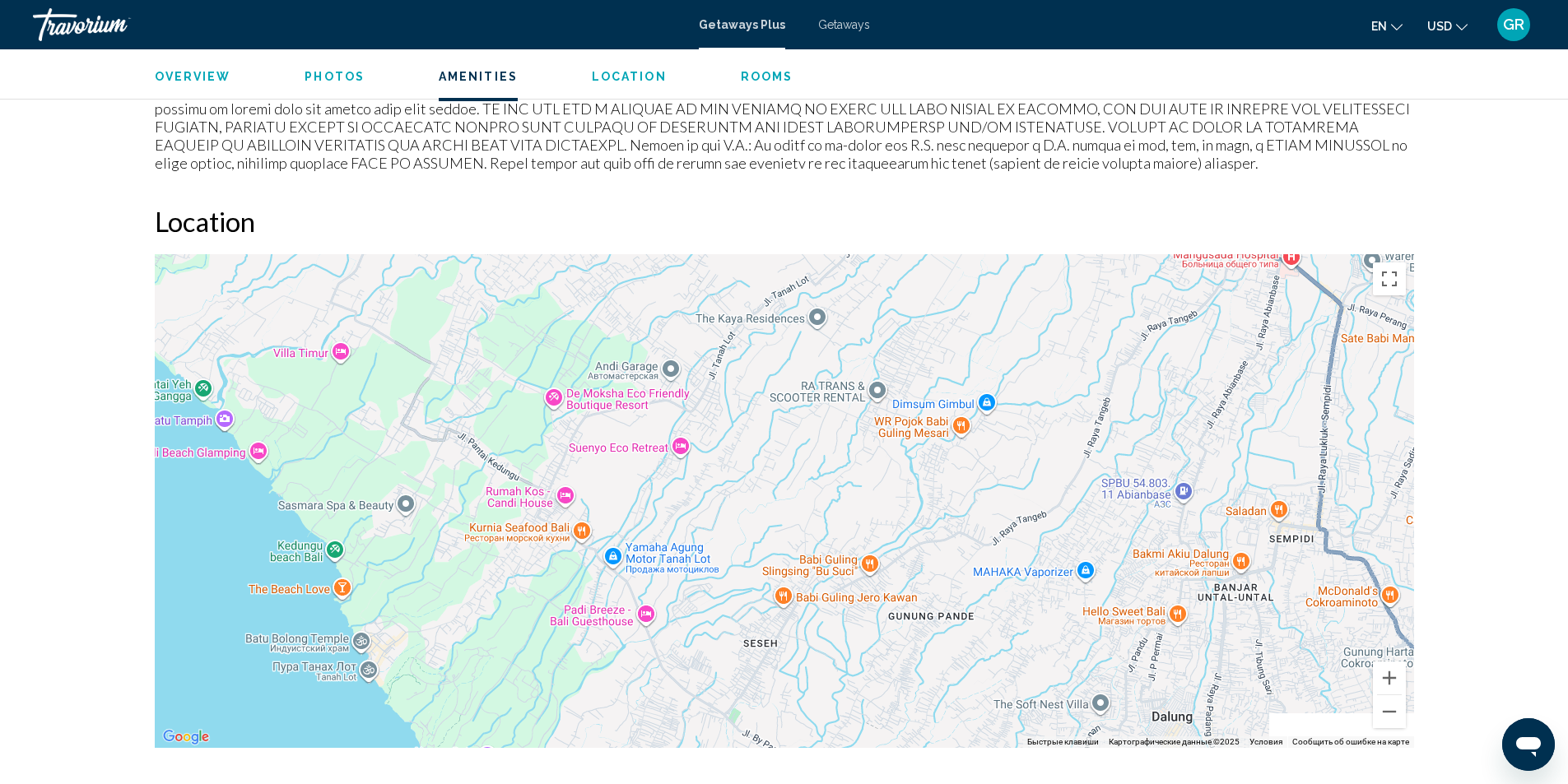
drag, startPoint x: 1288, startPoint y: 681, endPoint x: 813, endPoint y: 438, distance: 533.5
click at [813, 438] on div "Main content" at bounding box center [784, 500] width 1259 height 494
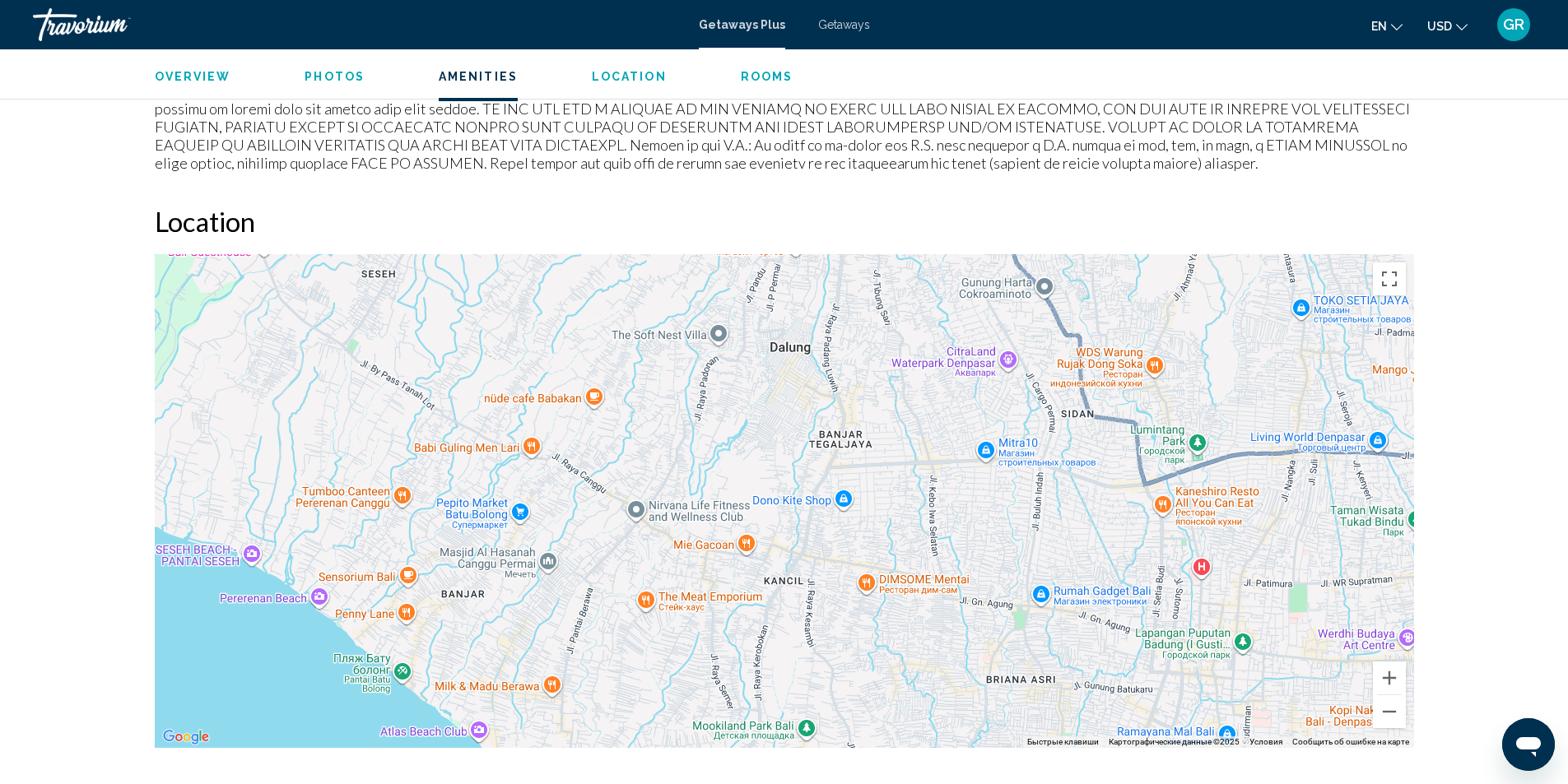
drag, startPoint x: 1290, startPoint y: 656, endPoint x: 909, endPoint y: 288, distance: 529.7
click at [909, 288] on div "Main content" at bounding box center [784, 500] width 1259 height 494
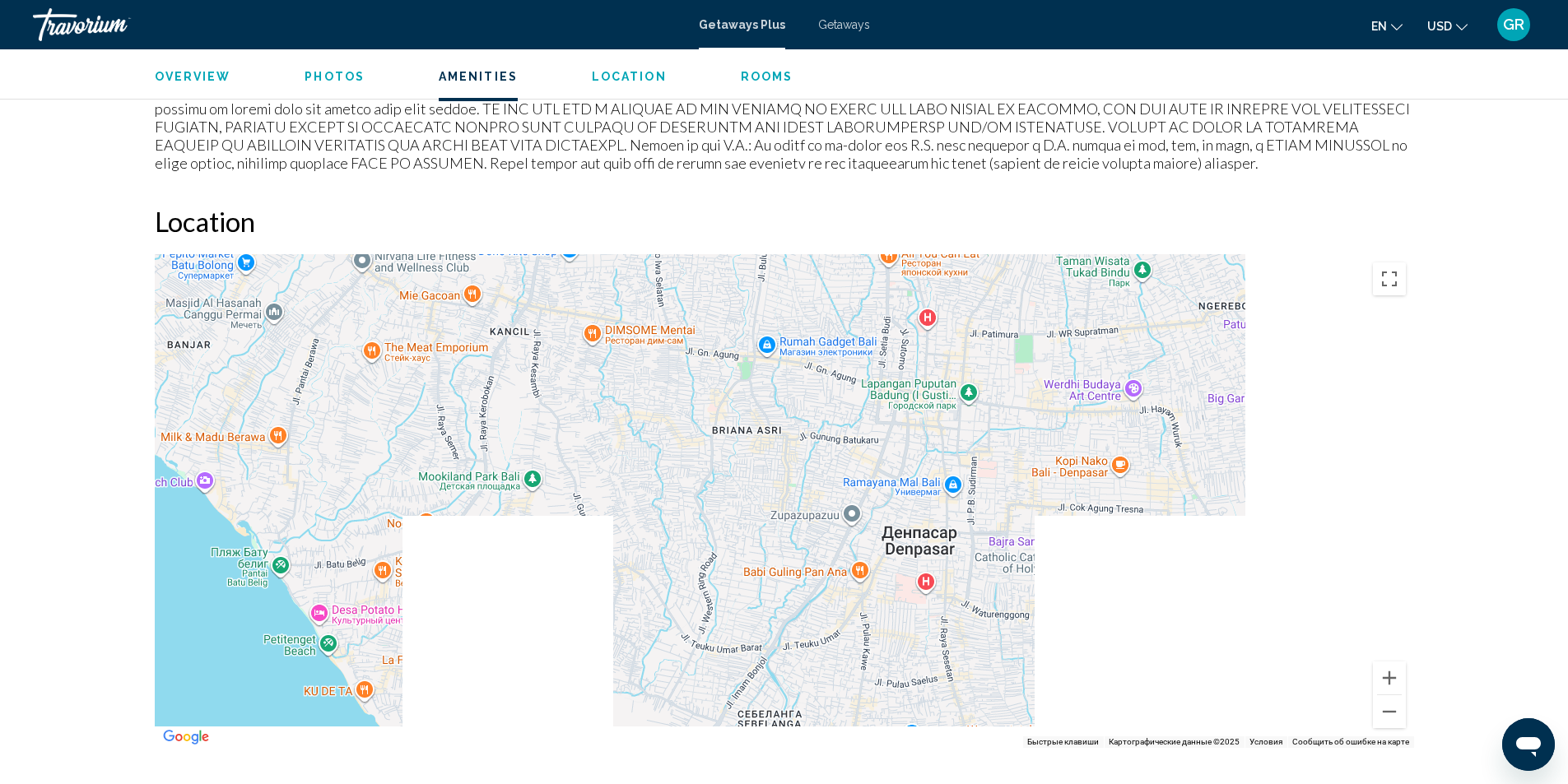
drag, startPoint x: 1271, startPoint y: 636, endPoint x: 984, endPoint y: 373, distance: 389.3
click at [984, 373] on div "Main content" at bounding box center [784, 500] width 1259 height 494
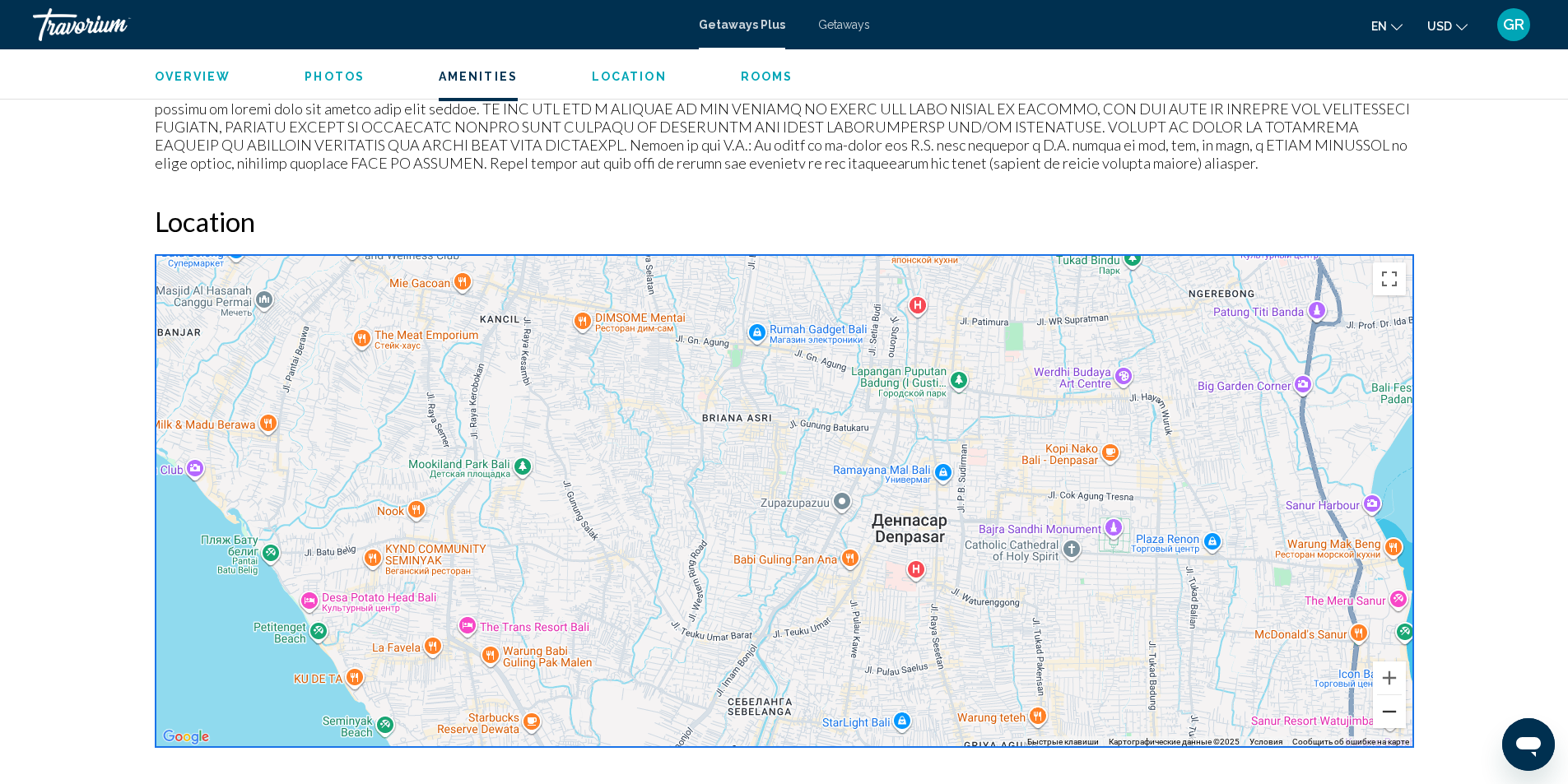
click at [1394, 714] on button "Уменьшить" at bounding box center [1389, 712] width 33 height 33
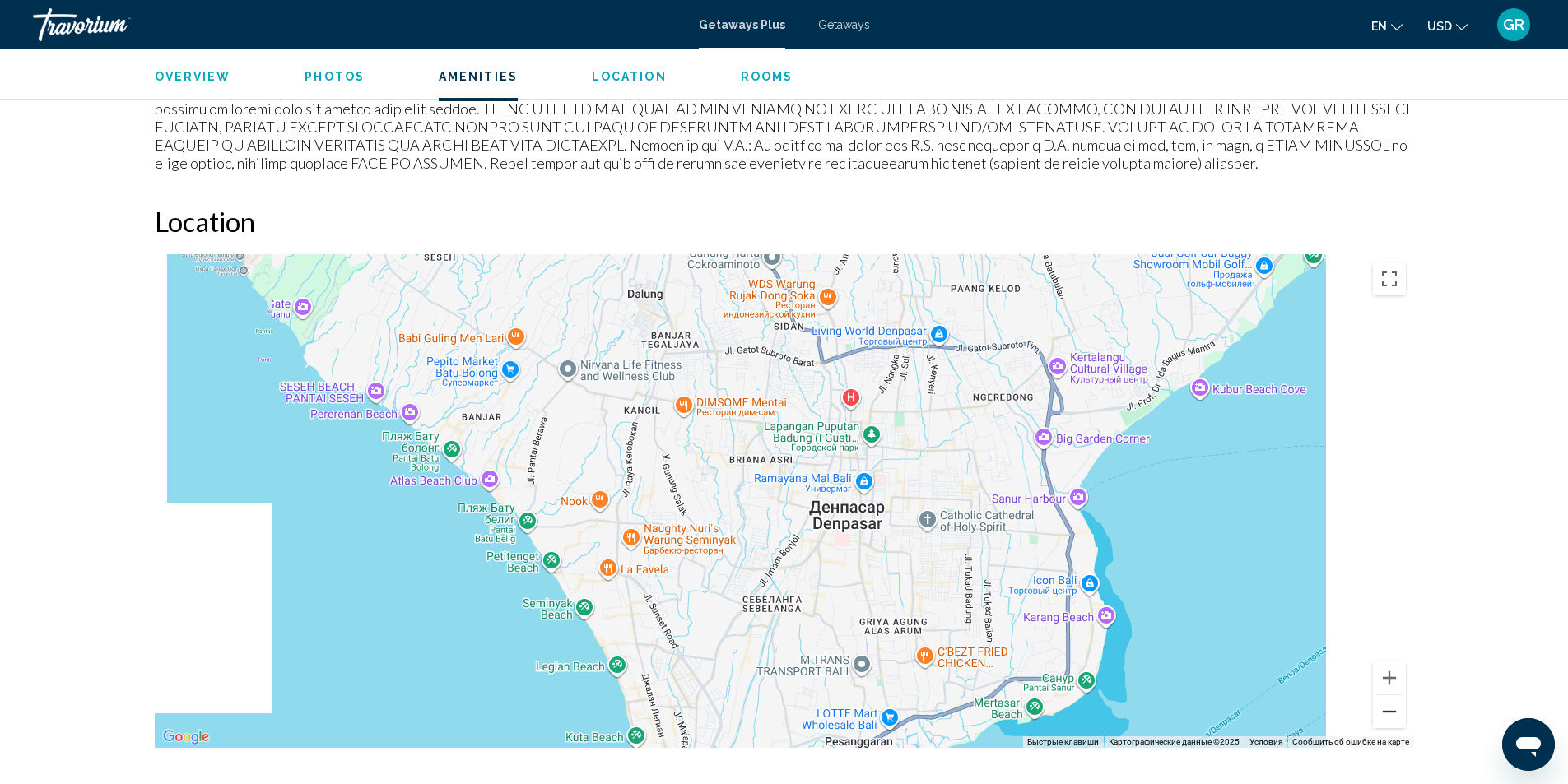
click at [1394, 714] on button "Уменьшить" at bounding box center [1389, 712] width 33 height 33
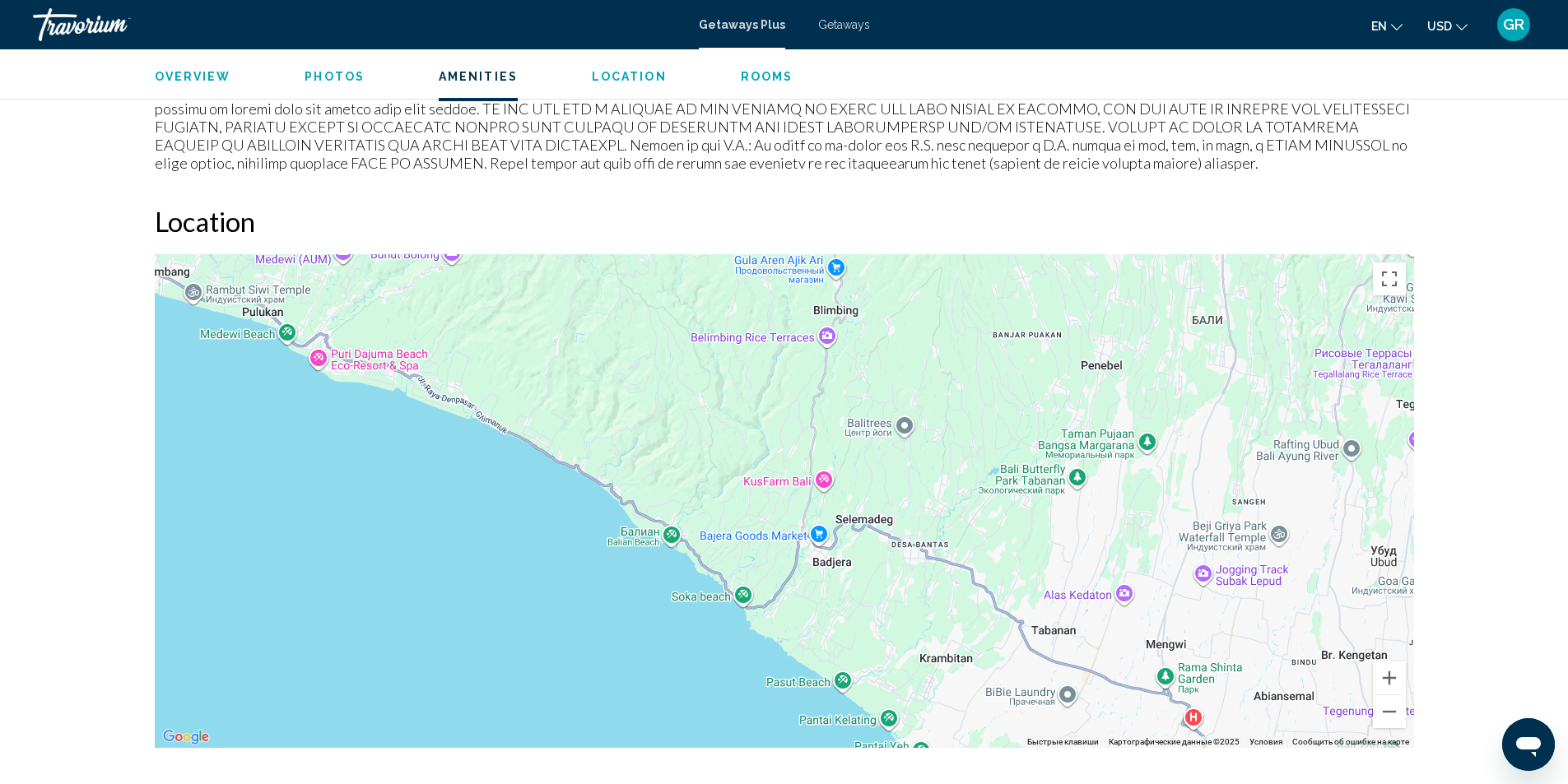
drag, startPoint x: 633, startPoint y: 370, endPoint x: 1083, endPoint y: 816, distance: 633.6
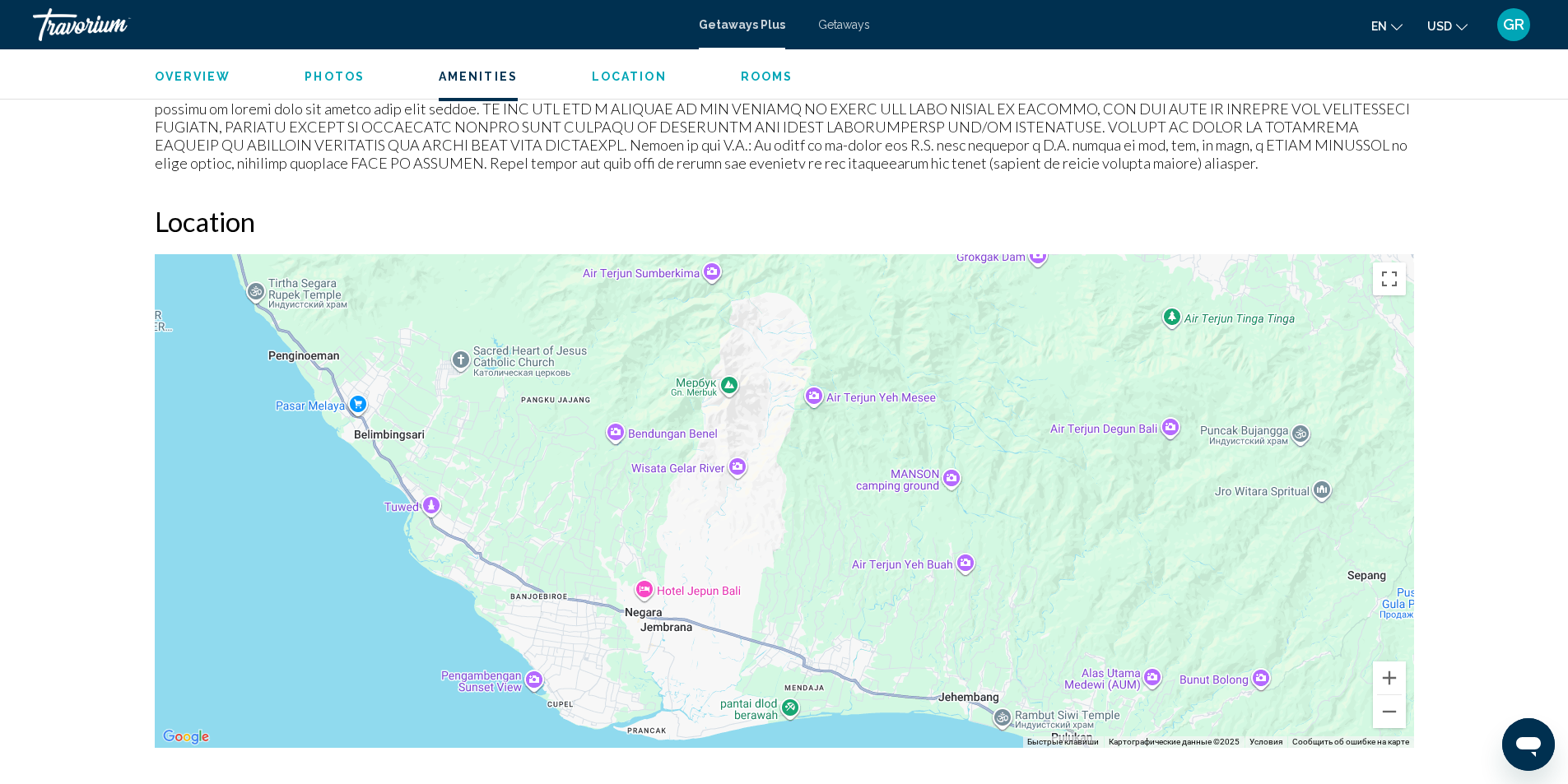
drag, startPoint x: 665, startPoint y: 389, endPoint x: 1475, endPoint y: 816, distance: 915.7
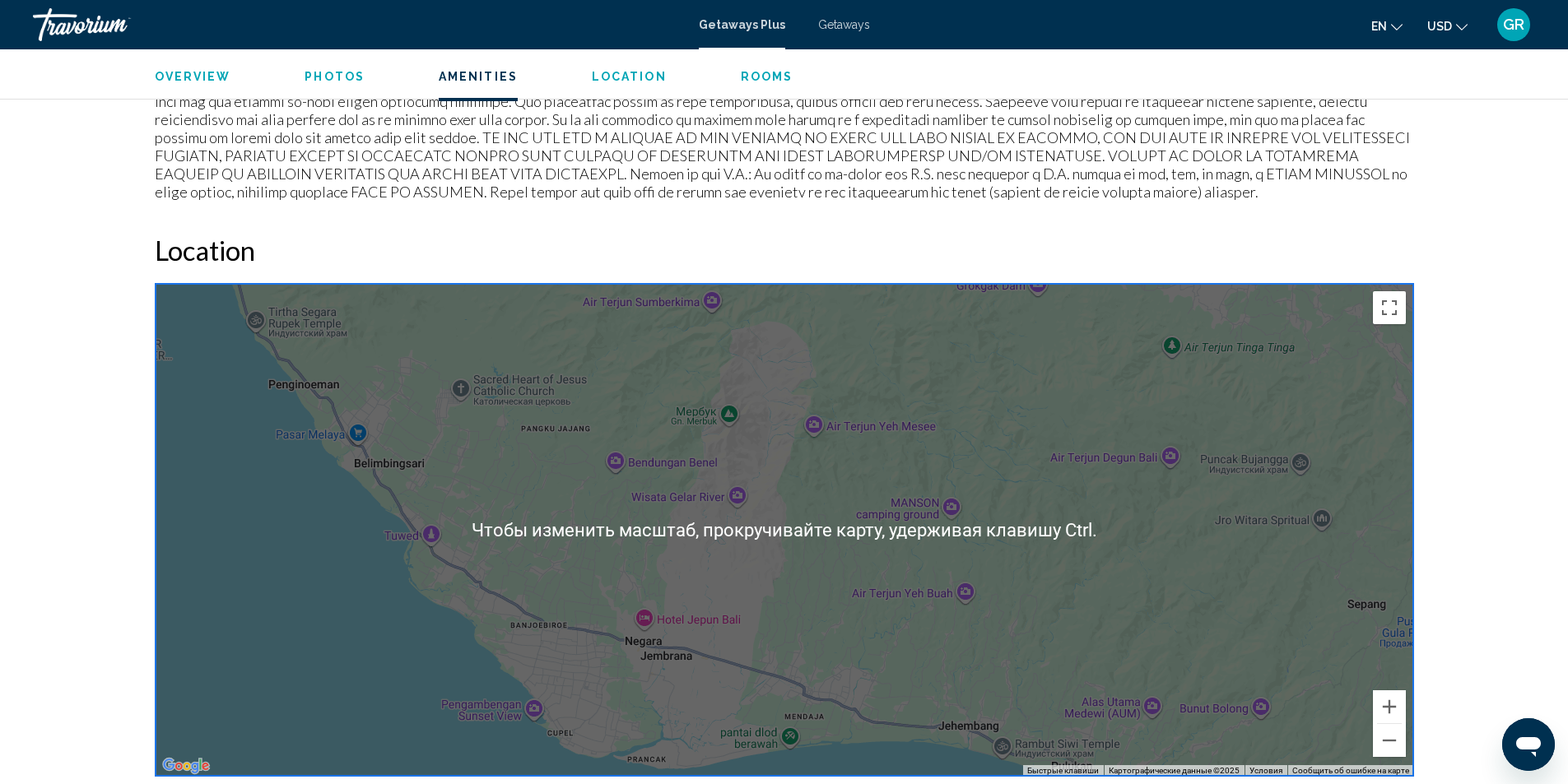
scroll to position [1646, 0]
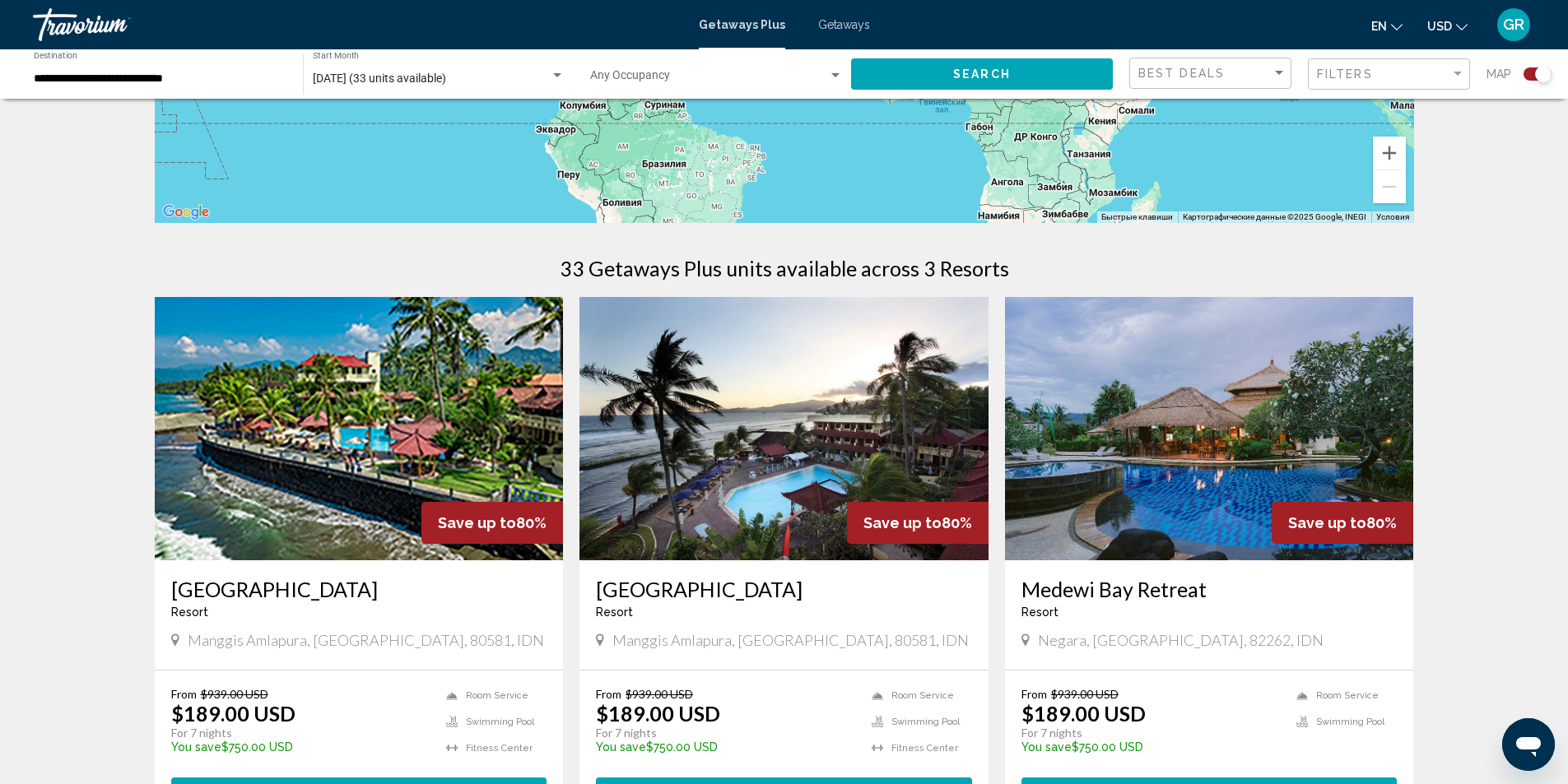
scroll to position [411, 0]
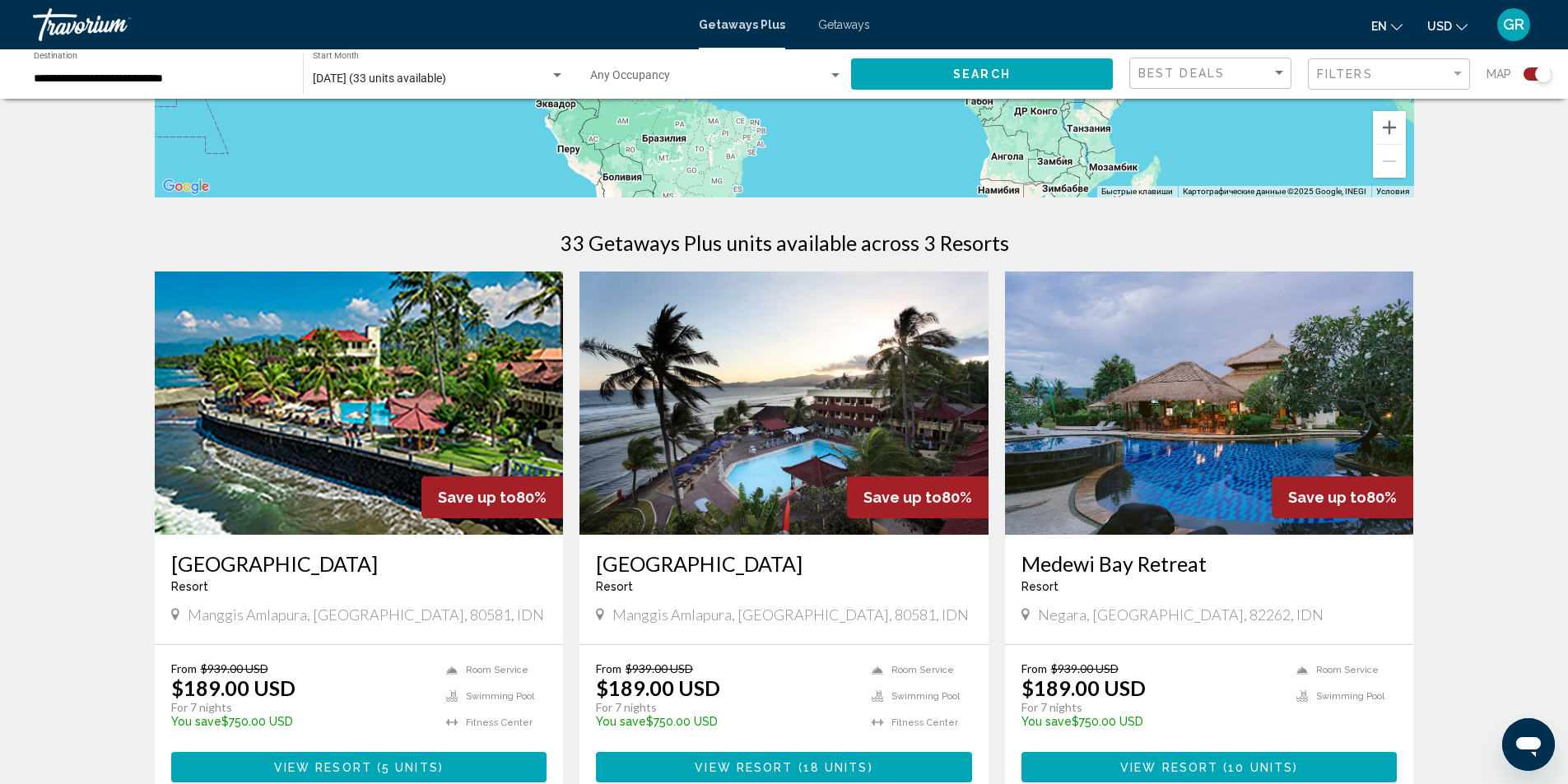
click at [764, 433] on img "Main content" at bounding box center [783, 403] width 409 height 263
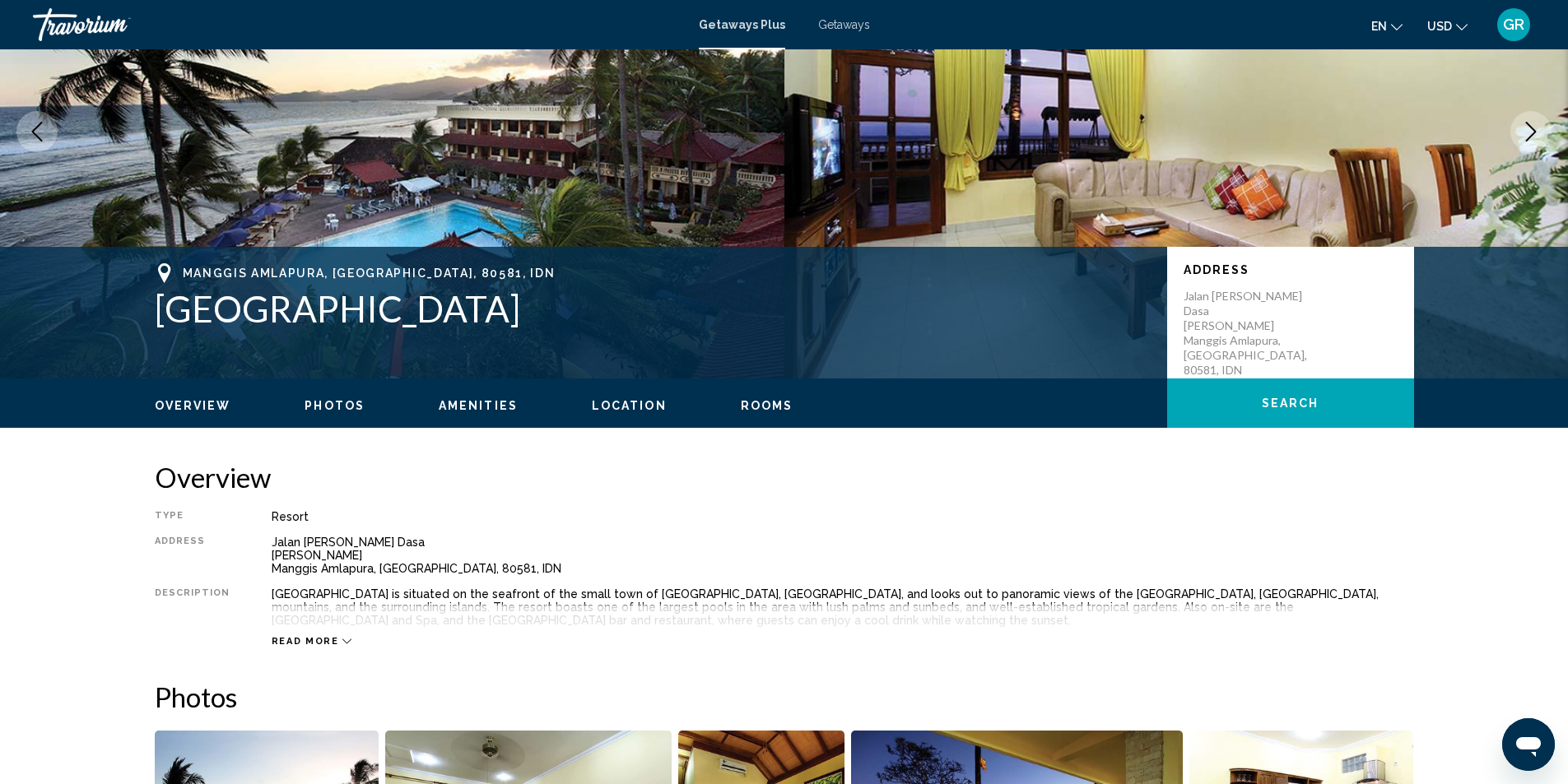
scroll to position [247, 0]
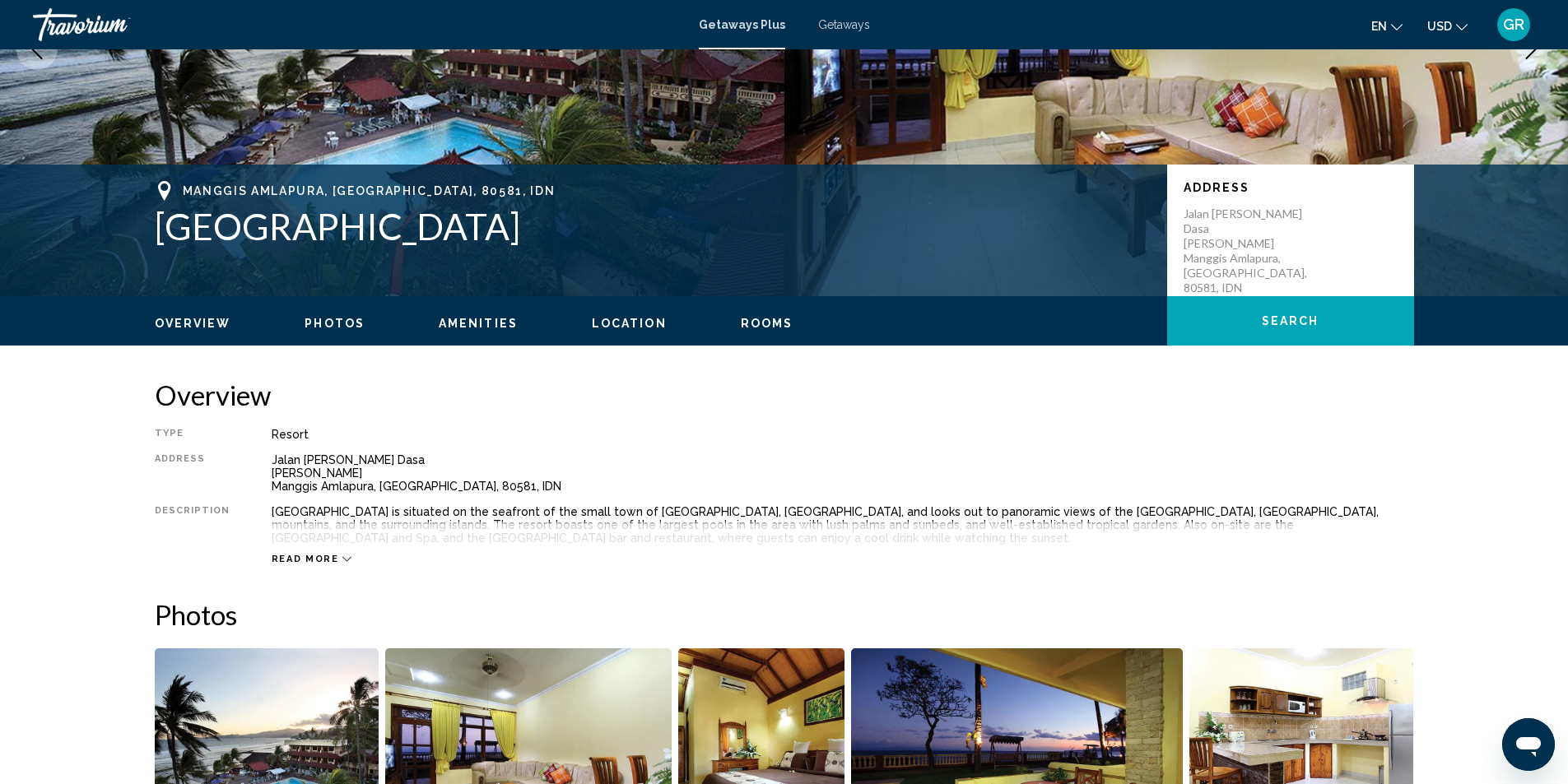
click at [286, 562] on span "Read more" at bounding box center [305, 560] width 68 height 11
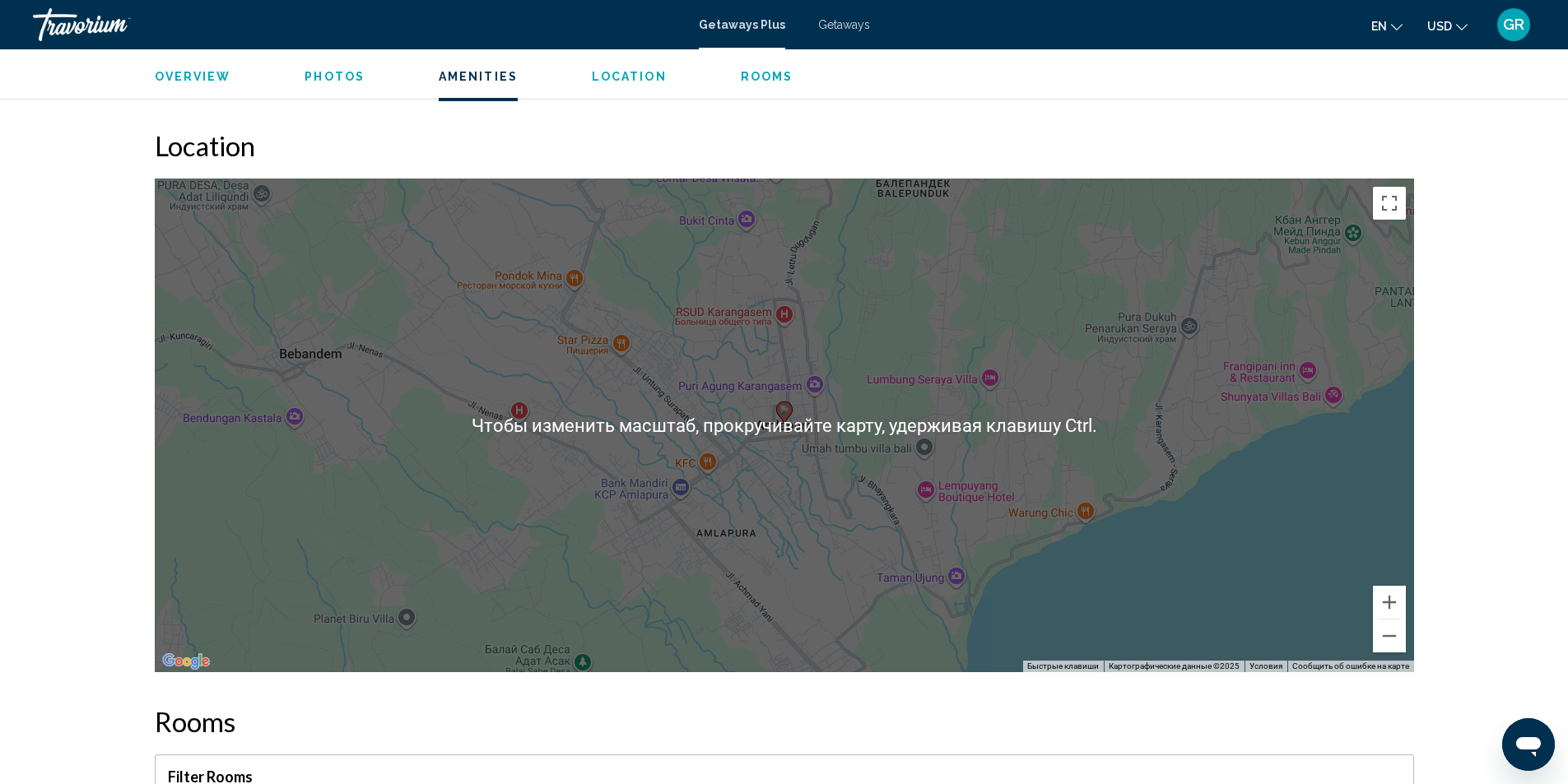
scroll to position [2057, 0]
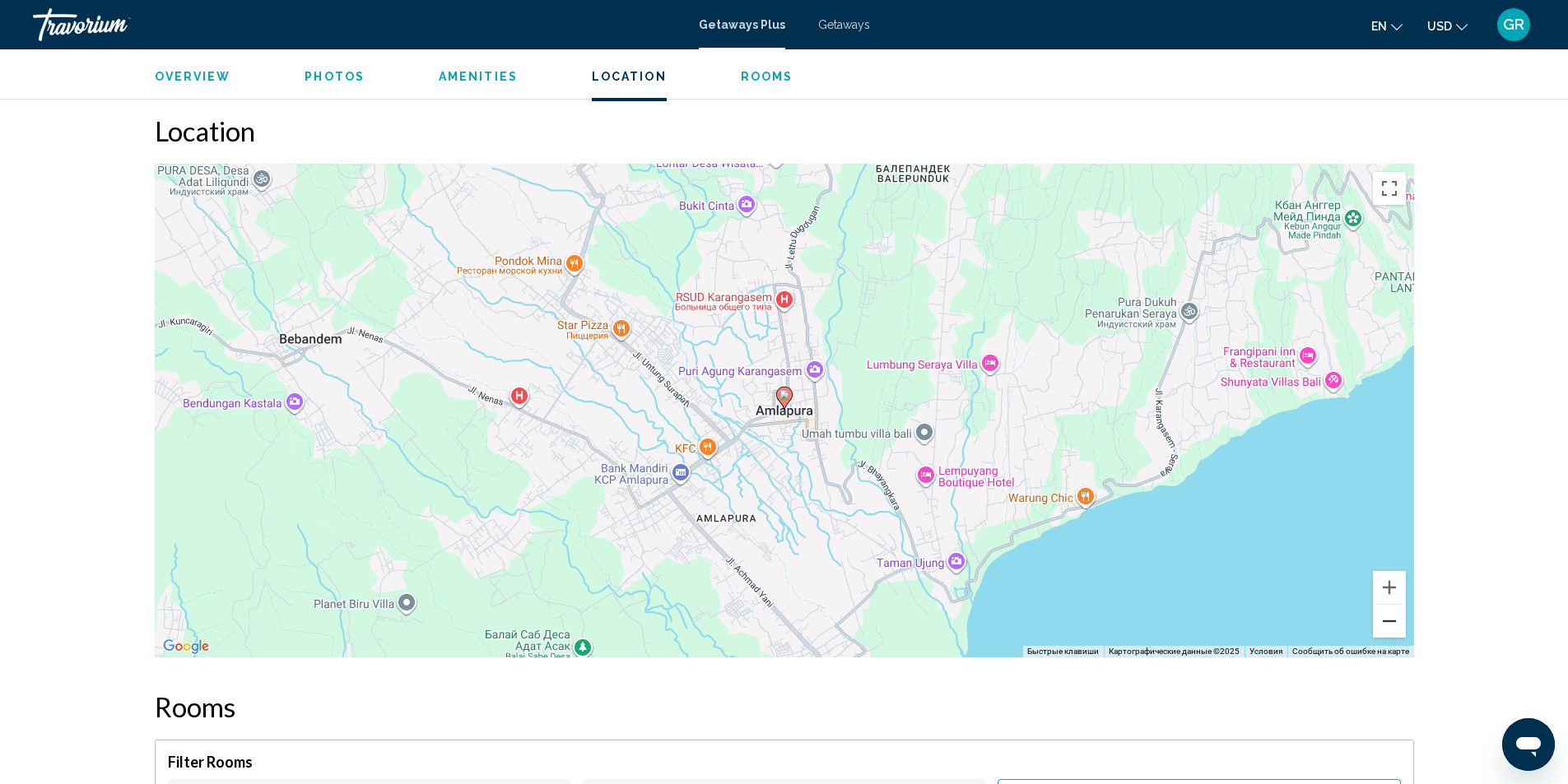
click at [1394, 607] on button "Уменьшить" at bounding box center [1389, 622] width 33 height 33
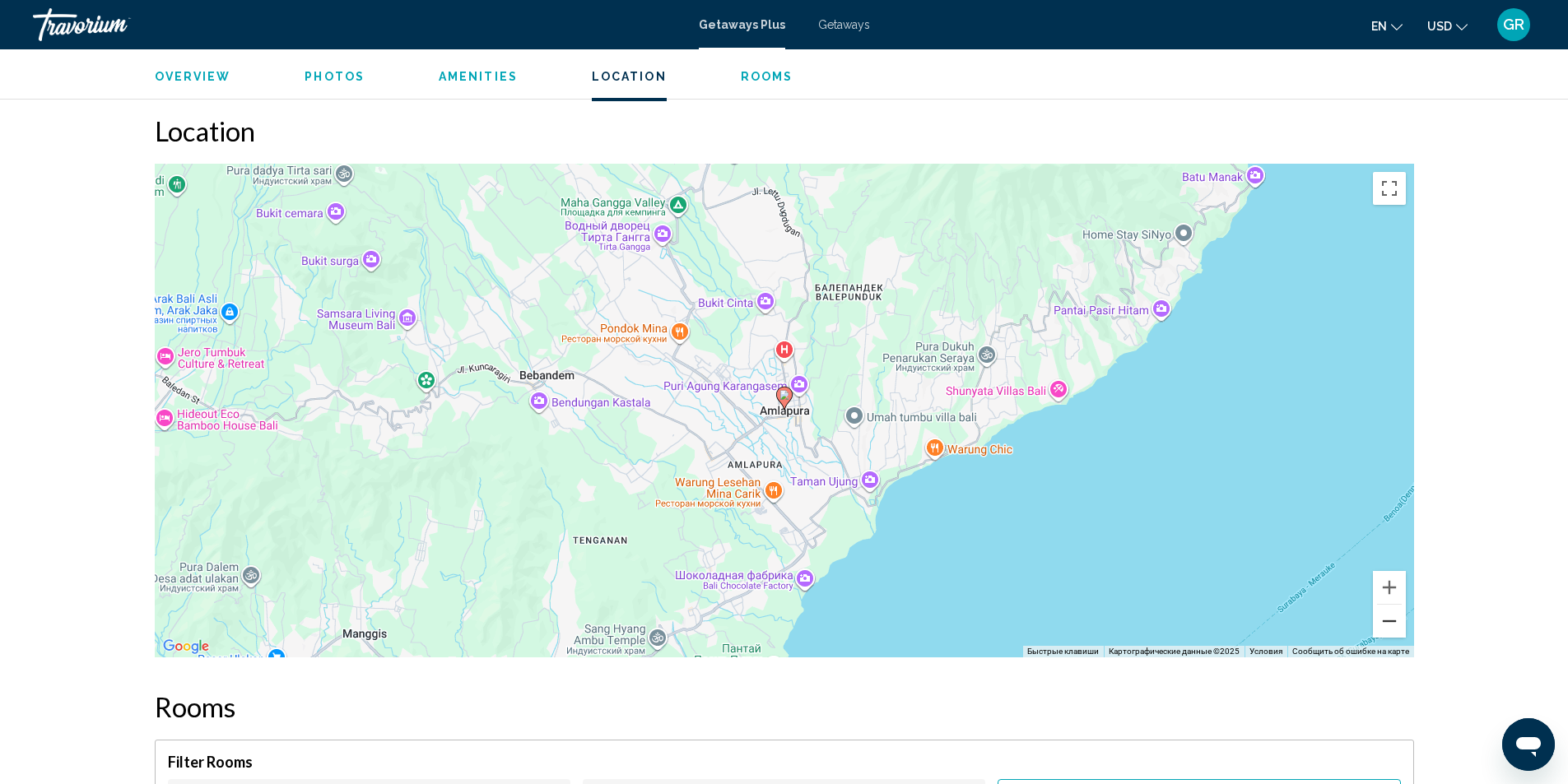
click at [1394, 607] on button "Уменьшить" at bounding box center [1389, 622] width 33 height 33
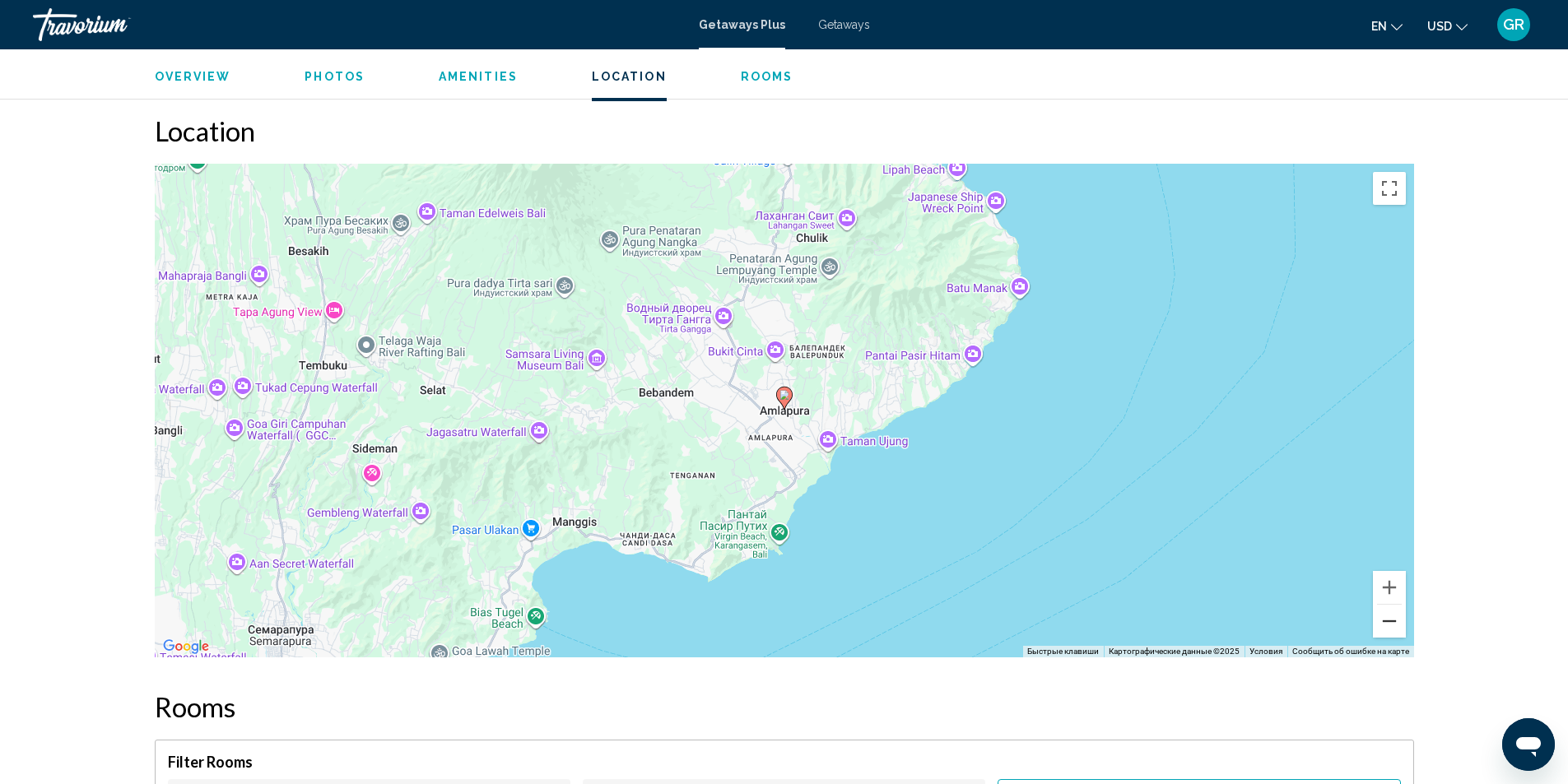
click at [1394, 607] on button "Уменьшить" at bounding box center [1389, 622] width 33 height 33
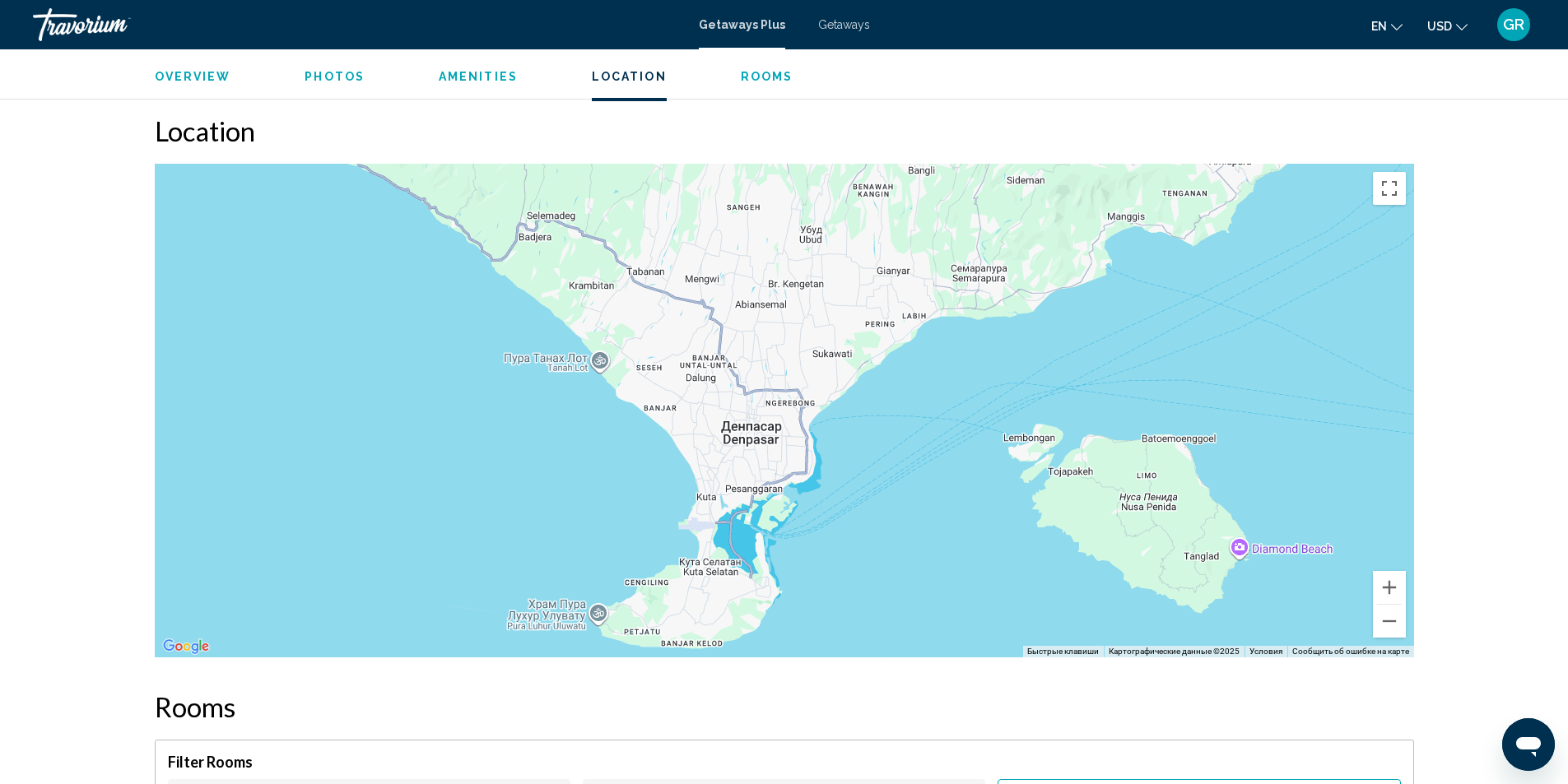
drag, startPoint x: 437, startPoint y: 497, endPoint x: 885, endPoint y: 247, distance: 513.0
click at [885, 247] on div "Чтобы активировать перетаскивание с помощью клавиатуры, нажмите Alt + Ввод. Пос…" at bounding box center [784, 411] width 1259 height 494
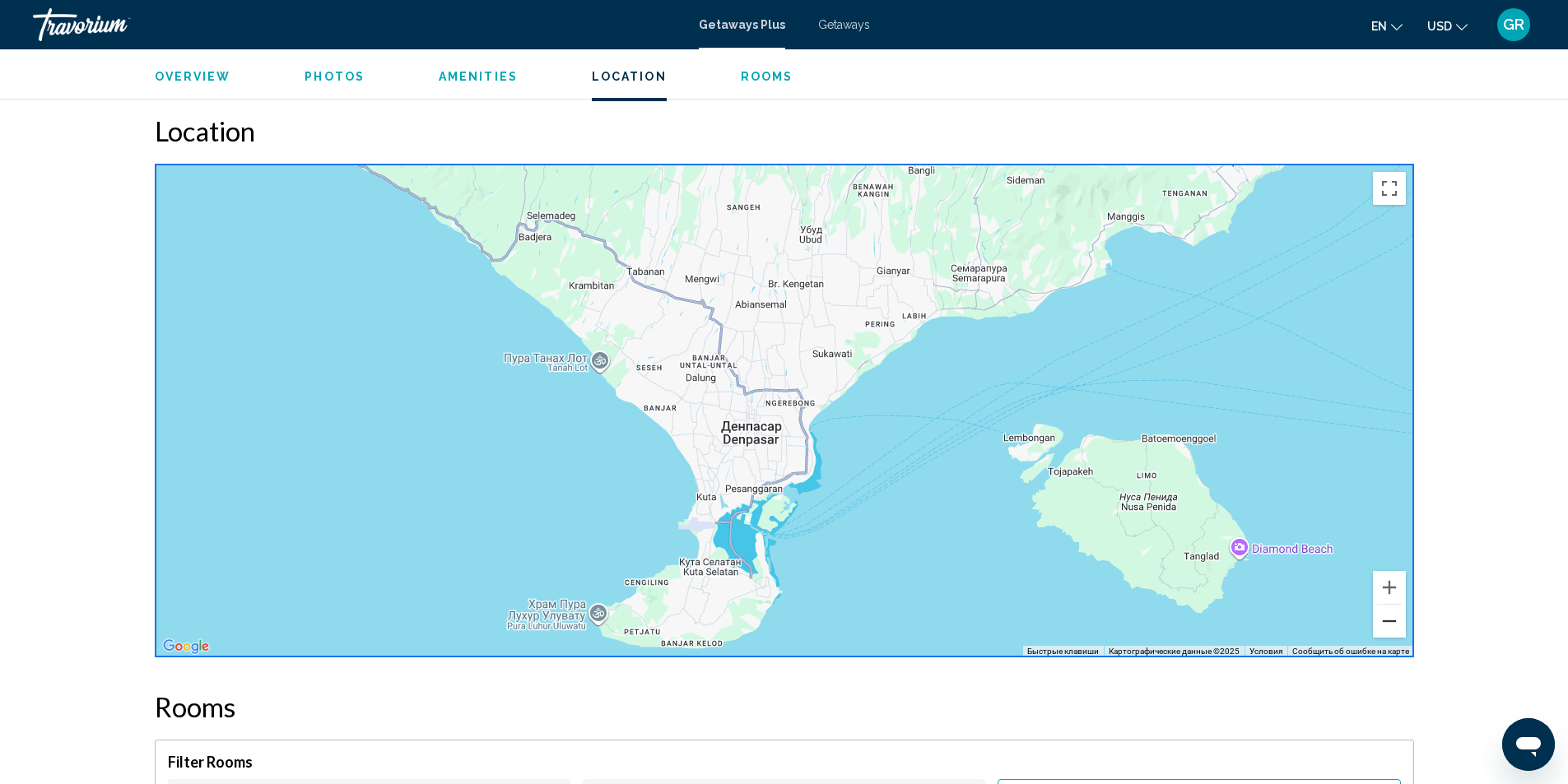
click at [1385, 605] on button "Уменьшить" at bounding box center [1389, 622] width 33 height 33
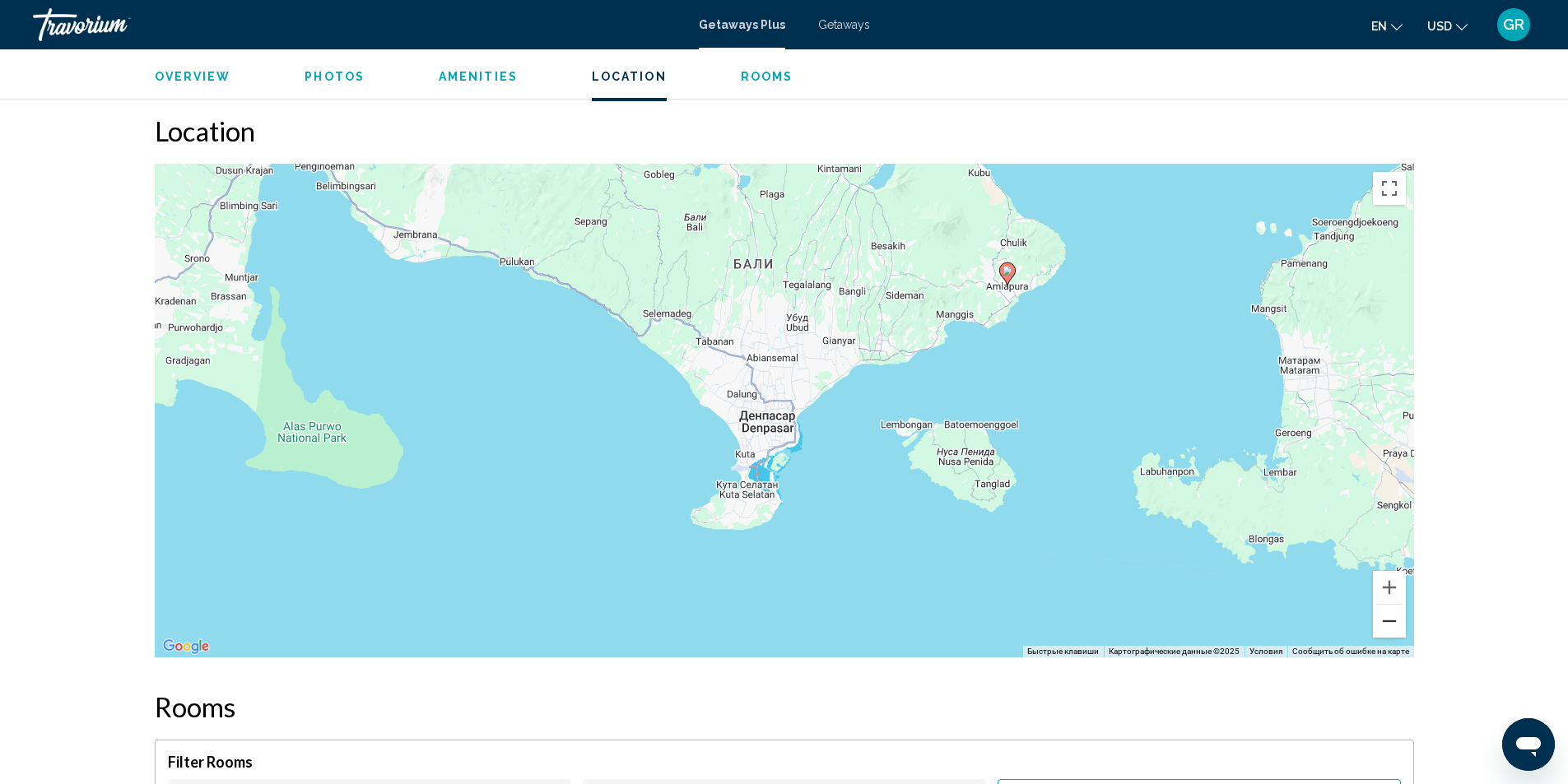
click at [1385, 605] on button "Уменьшить" at bounding box center [1389, 622] width 33 height 33
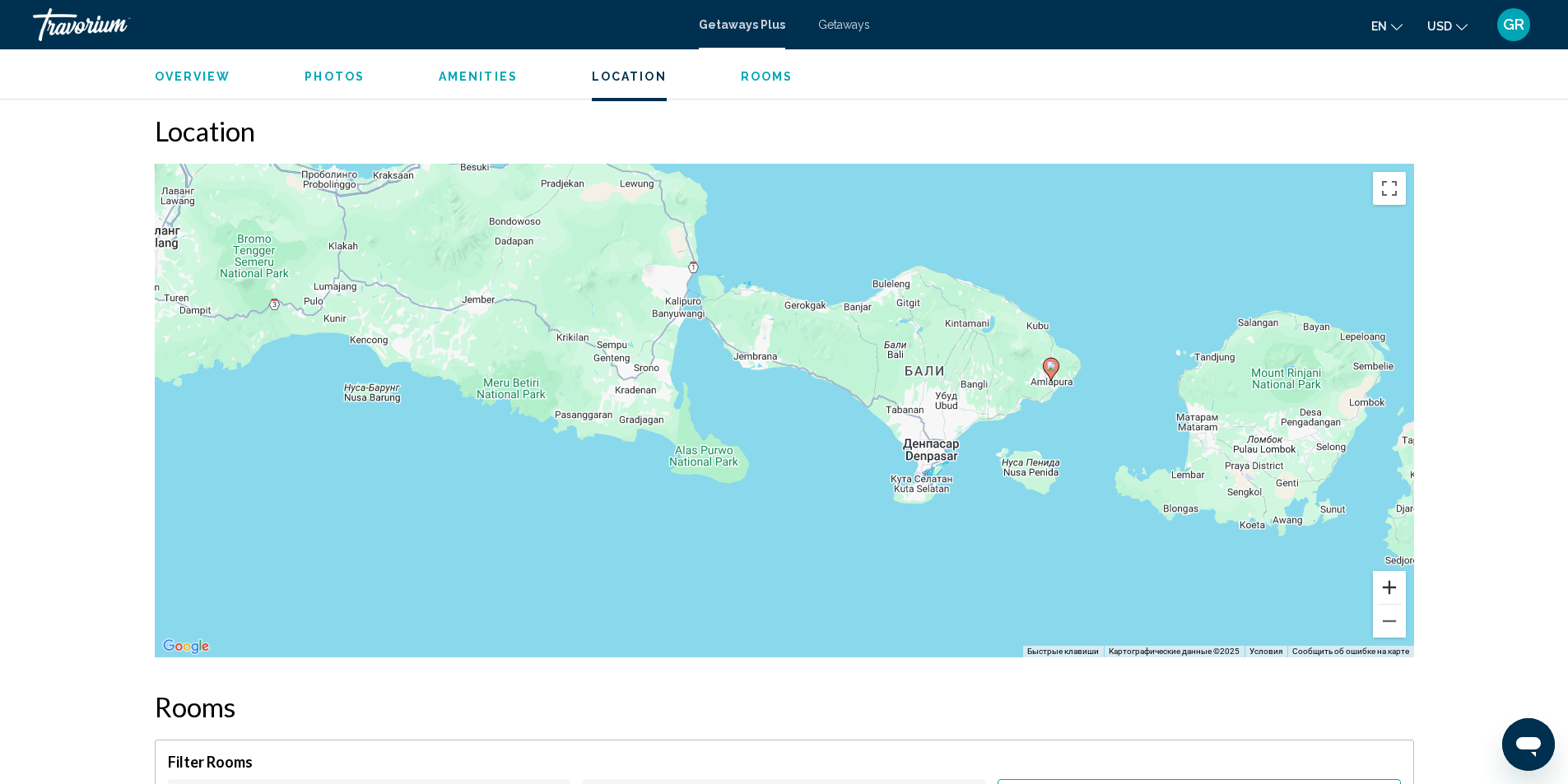
drag, startPoint x: 1235, startPoint y: 536, endPoint x: 1390, endPoint y: 570, distance: 158.7
click at [1390, 570] on div "Чтобы активировать перетаскивание с помощью клавиатуры, нажмите Alt + Ввод. Пос…" at bounding box center [784, 411] width 1259 height 494
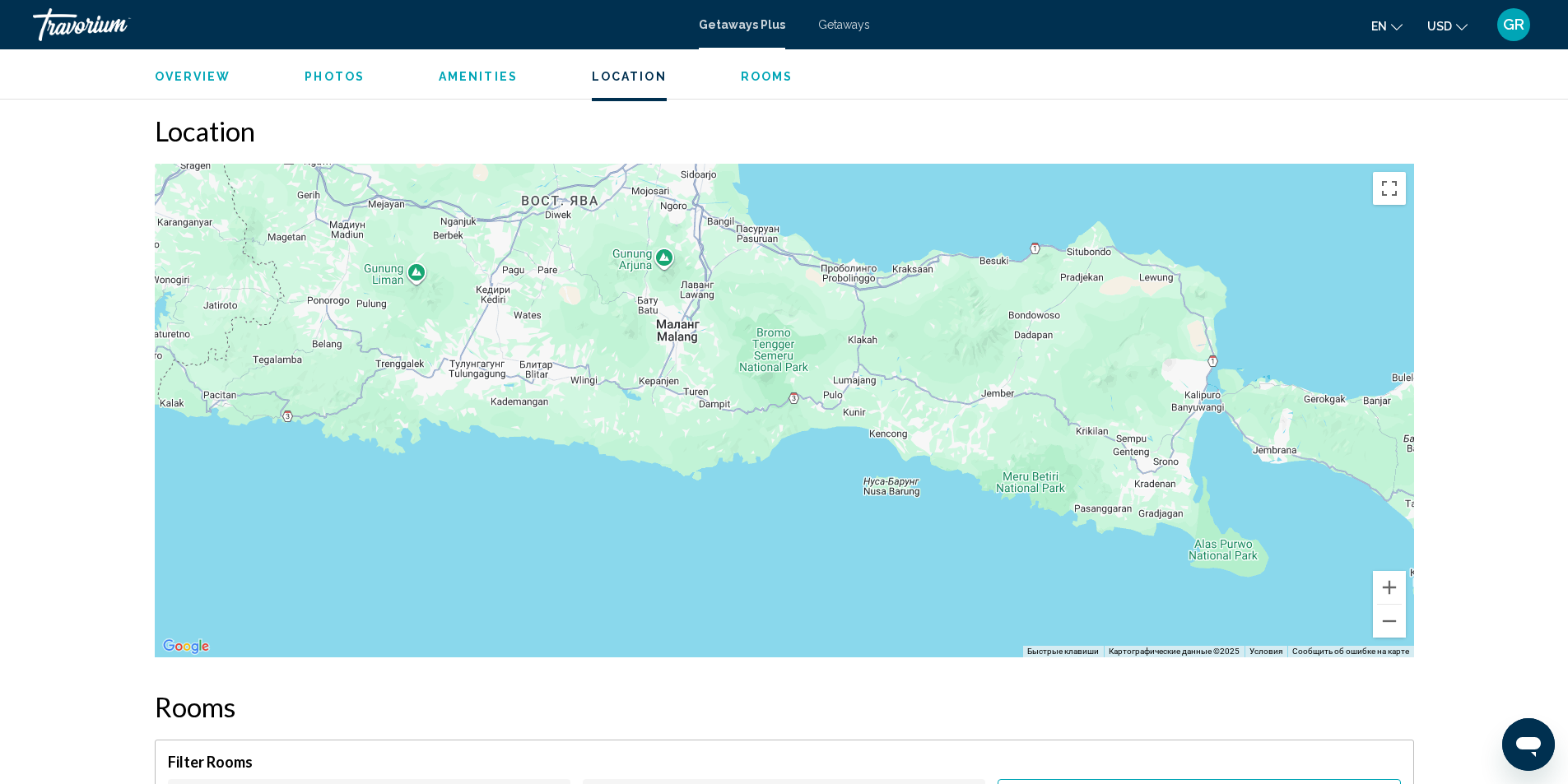
drag, startPoint x: 570, startPoint y: 337, endPoint x: 1092, endPoint y: 434, distance: 530.9
click at [1092, 434] on div "Чтобы активировать перетаскивание с помощью клавиатуры, нажмите Alt + Ввод. Пос…" at bounding box center [784, 411] width 1259 height 494
click at [1390, 611] on button "Уменьшить" at bounding box center [1389, 622] width 33 height 33
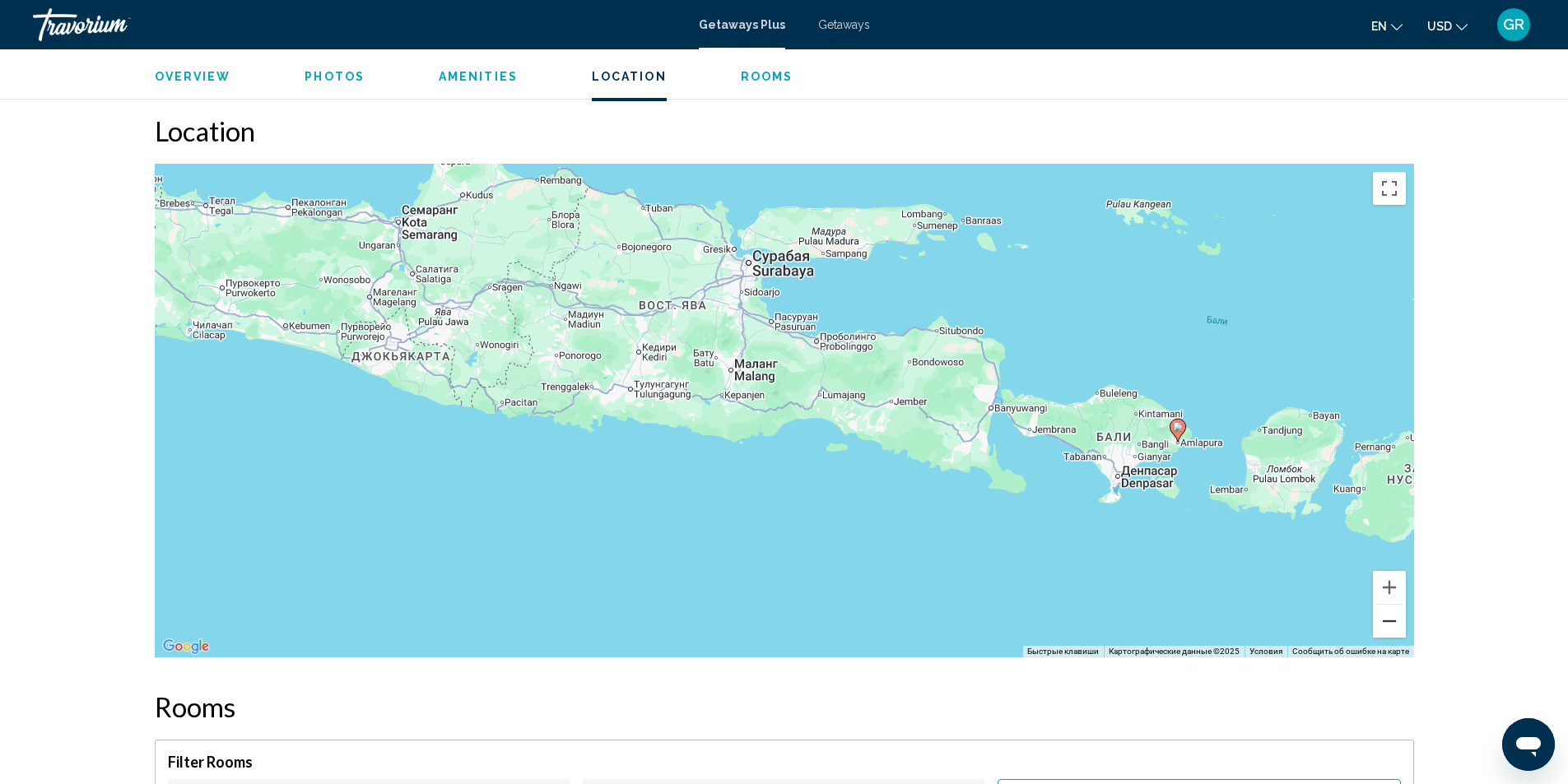
click at [1390, 611] on button "Уменьшить" at bounding box center [1389, 622] width 33 height 33
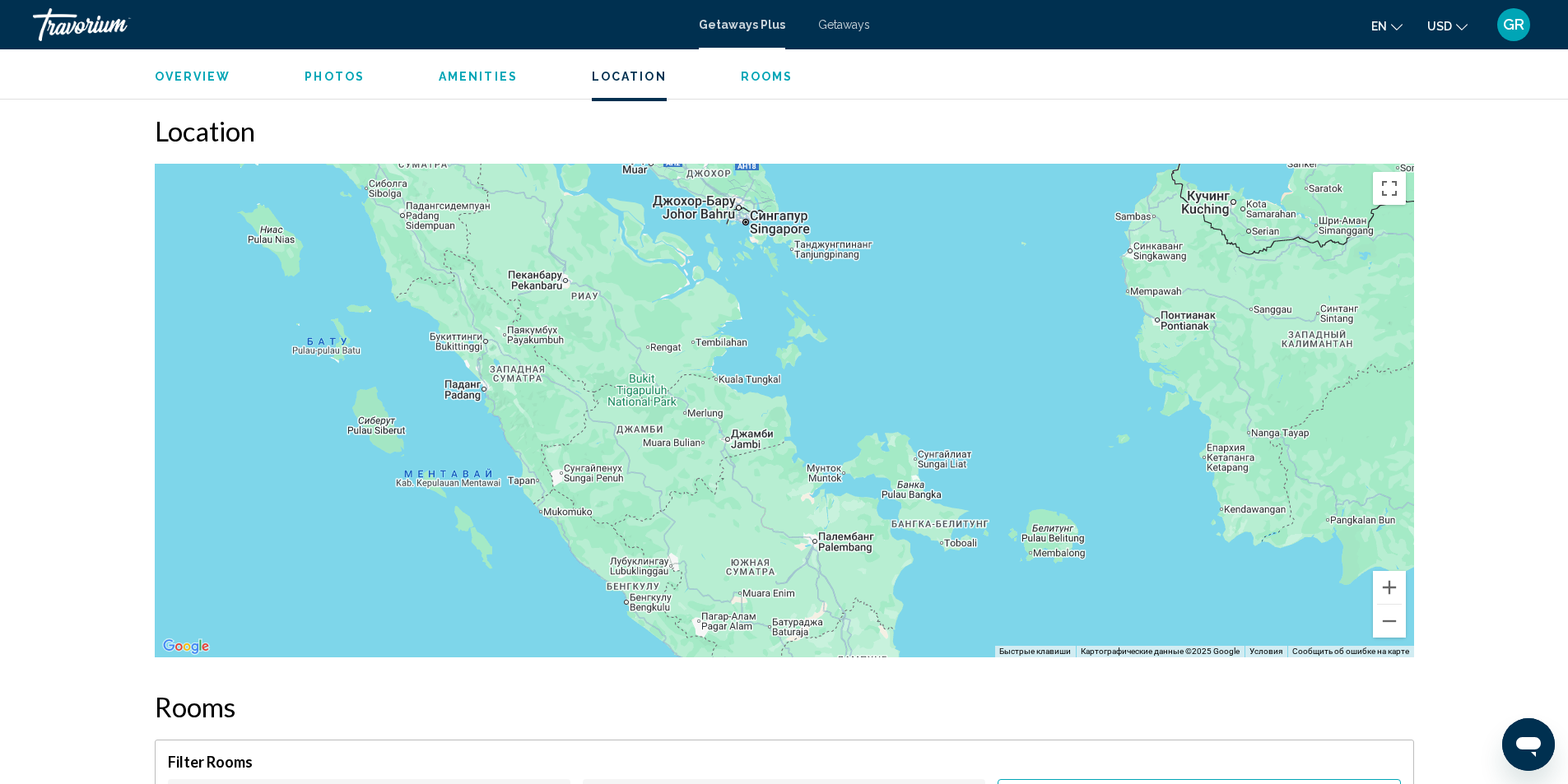
drag, startPoint x: 776, startPoint y: 285, endPoint x: 1422, endPoint y: 816, distance: 836.2
click at [1385, 605] on button "Уменьшить" at bounding box center [1389, 622] width 33 height 33
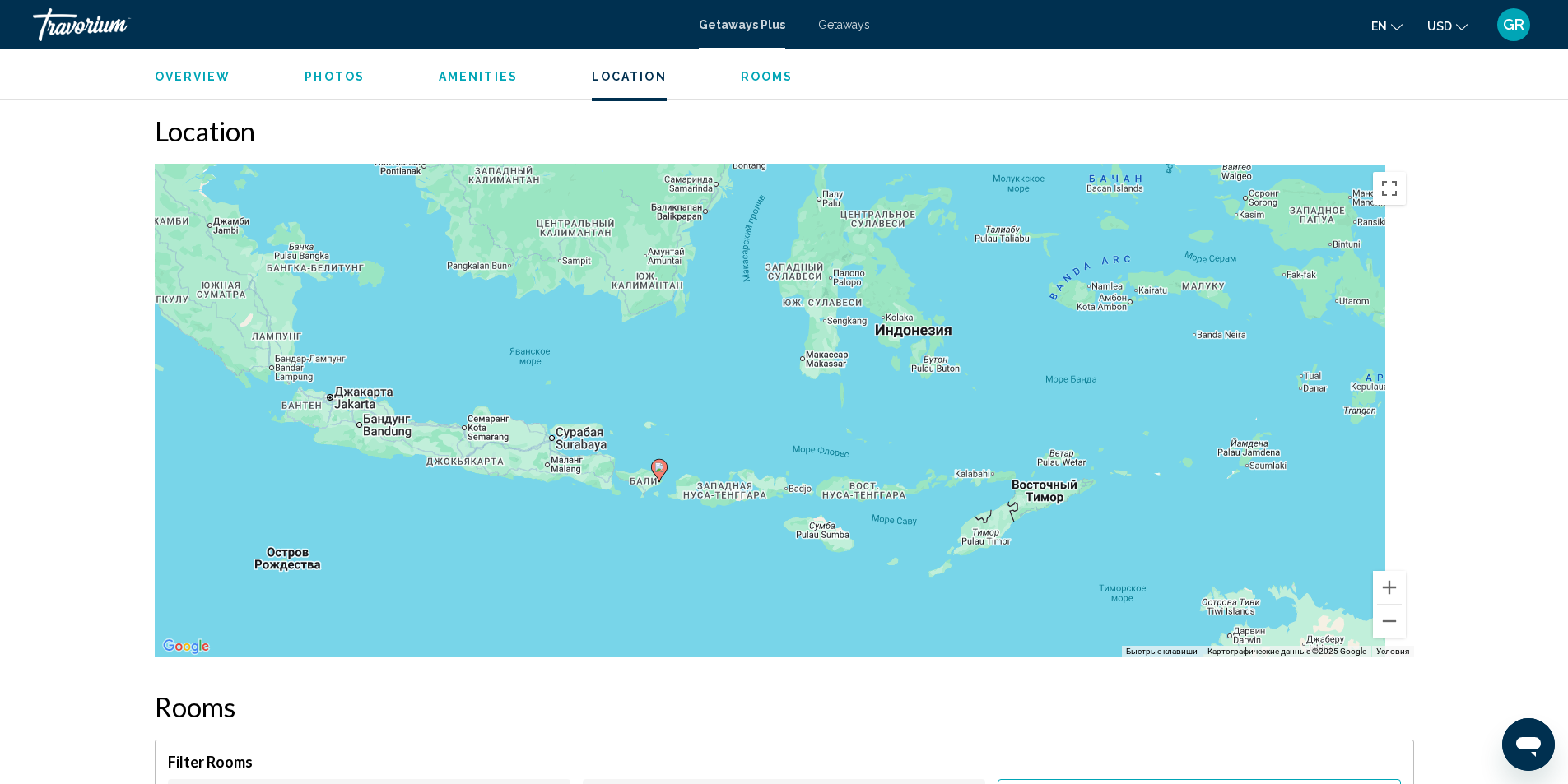
drag, startPoint x: 961, startPoint y: 474, endPoint x: 308, endPoint y: 239, distance: 694.0
click at [308, 239] on div "Чтобы активировать перетаскивание с помощью клавиатуры, нажмите Alt + Ввод. Пос…" at bounding box center [784, 411] width 1259 height 494
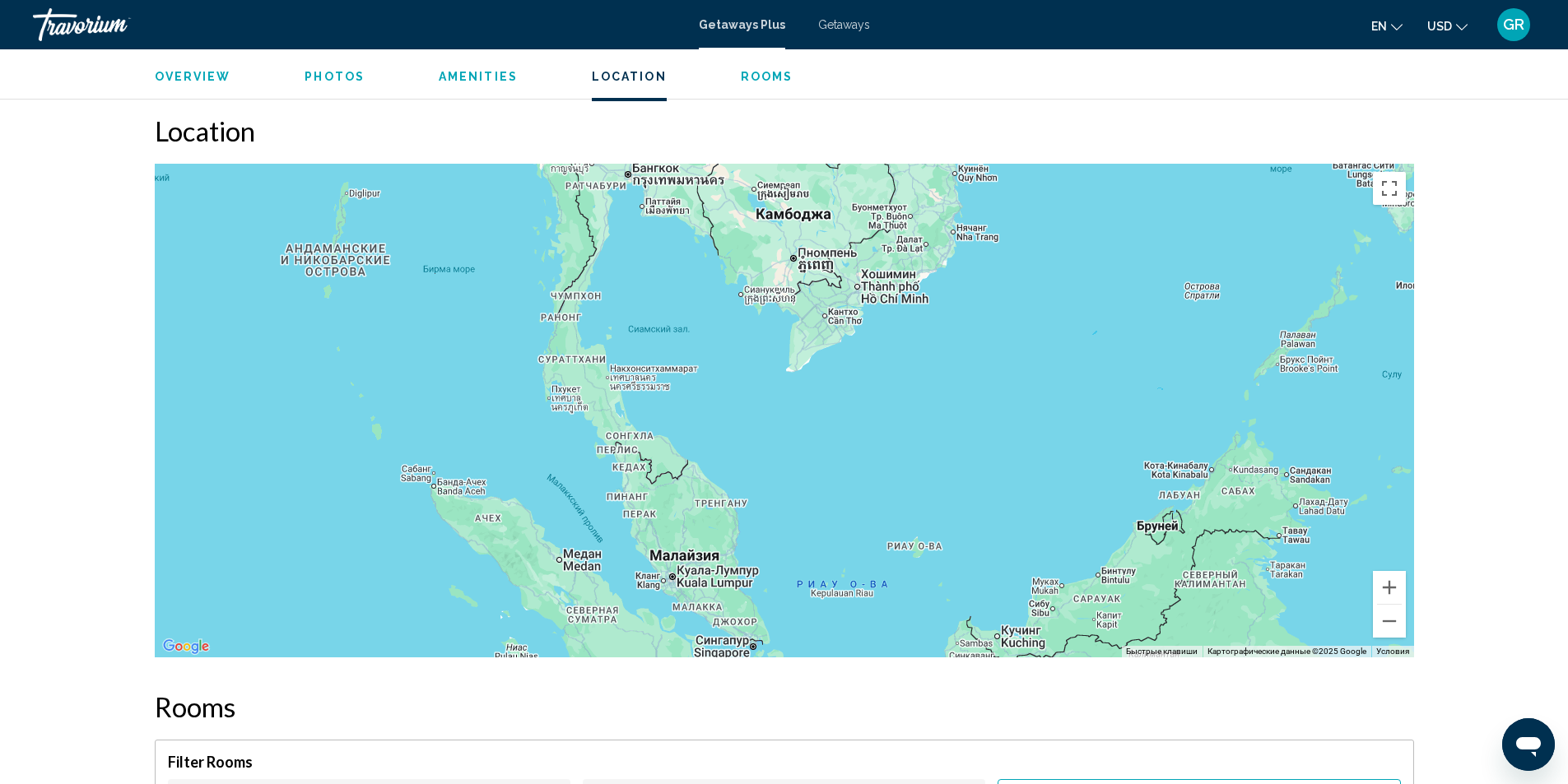
drag, startPoint x: 298, startPoint y: 233, endPoint x: 982, endPoint y: 816, distance: 898.7
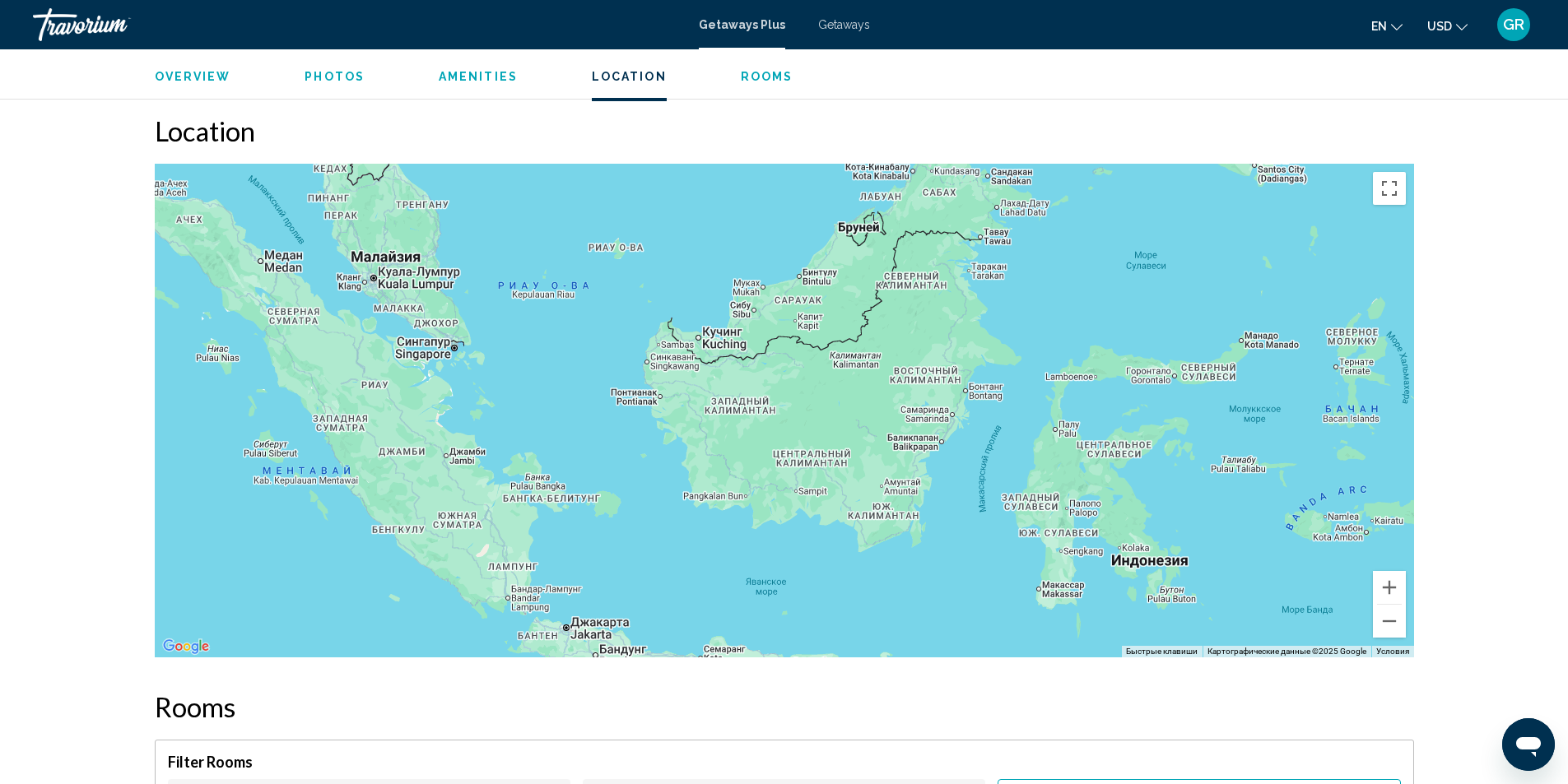
drag, startPoint x: 1055, startPoint y: 335, endPoint x: 756, endPoint y: 34, distance: 424.3
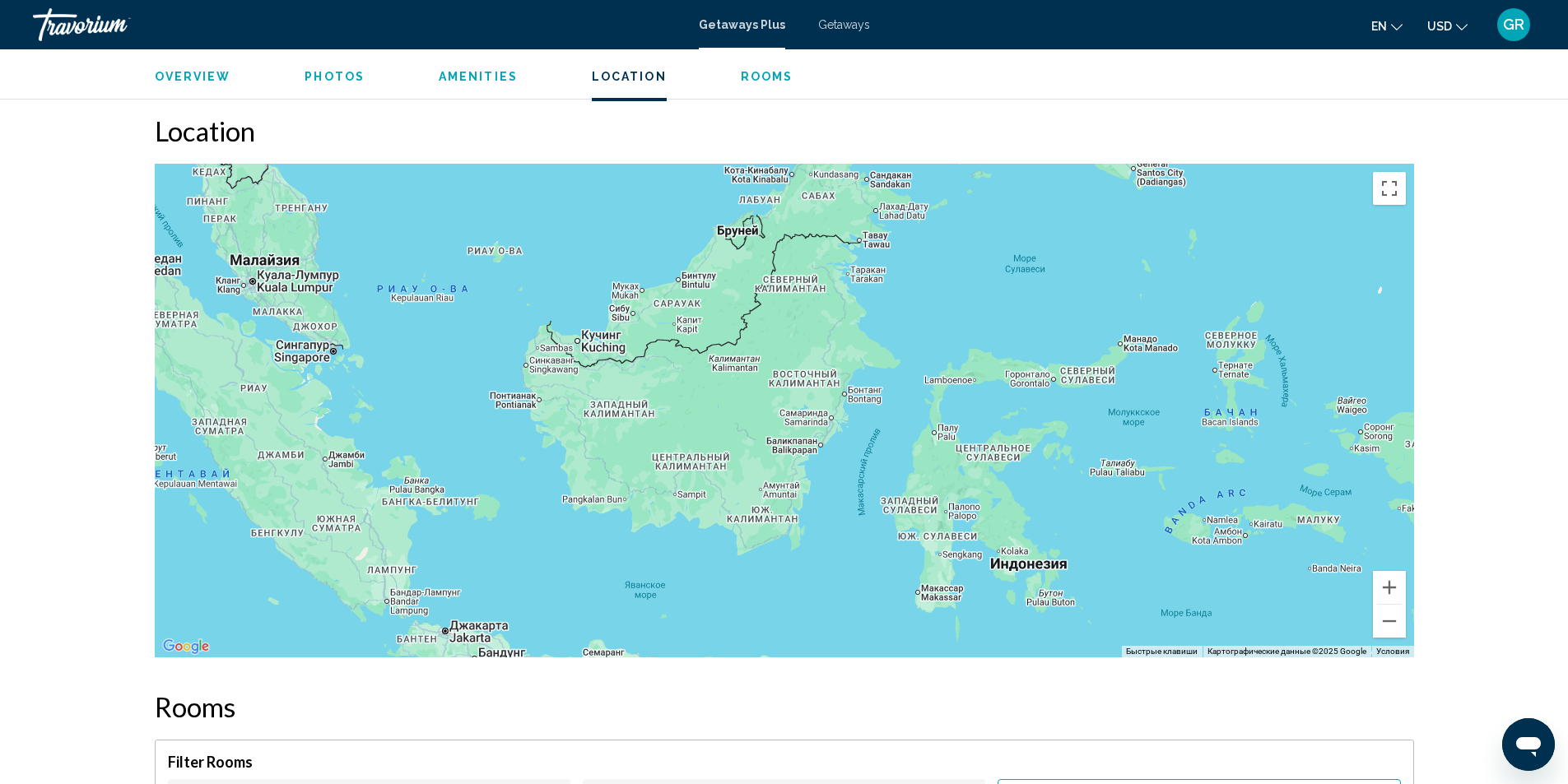
drag, startPoint x: 928, startPoint y: 310, endPoint x: 805, endPoint y: 299, distance: 123.5
click at [805, 300] on div "Чтобы активировать перетаскивание с помощью клавиатуры, нажмите Alt + Ввод. Пос…" at bounding box center [784, 411] width 1259 height 494
